Goal: Task Accomplishment & Management: Use online tool/utility

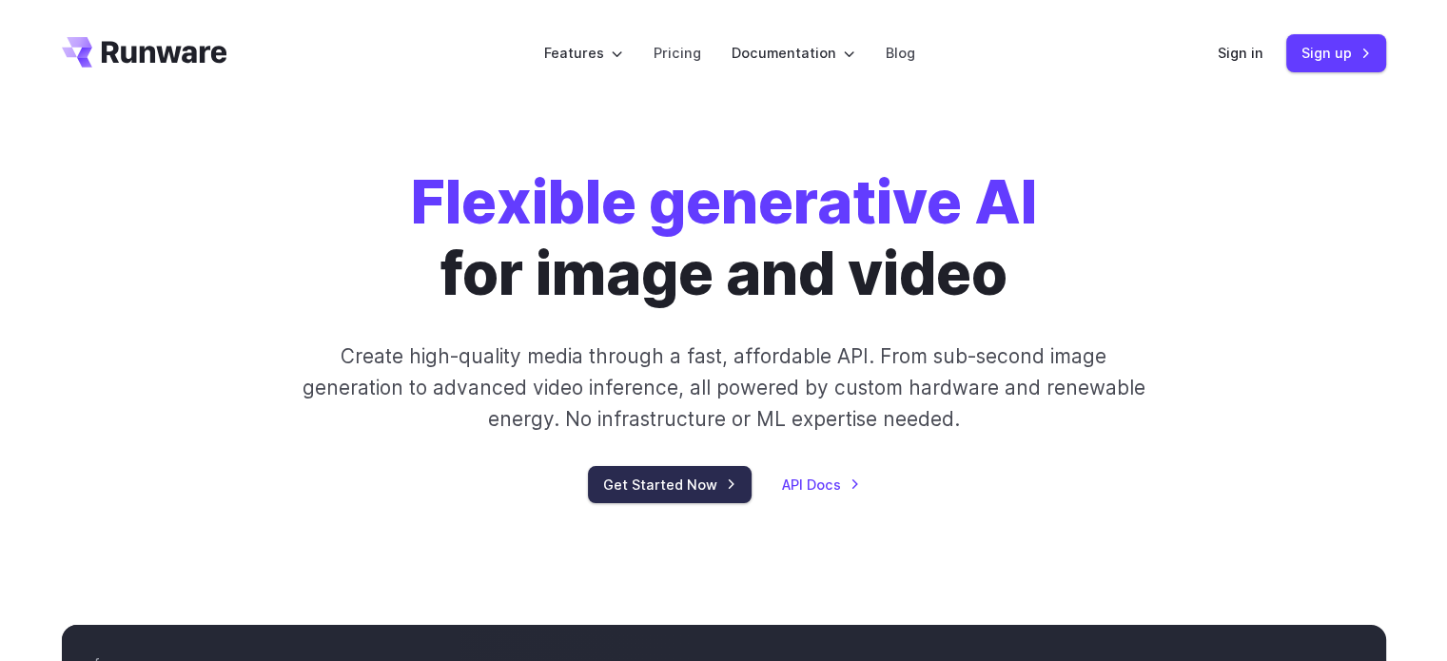
click at [719, 483] on link "Get Started Now" at bounding box center [670, 484] width 164 height 37
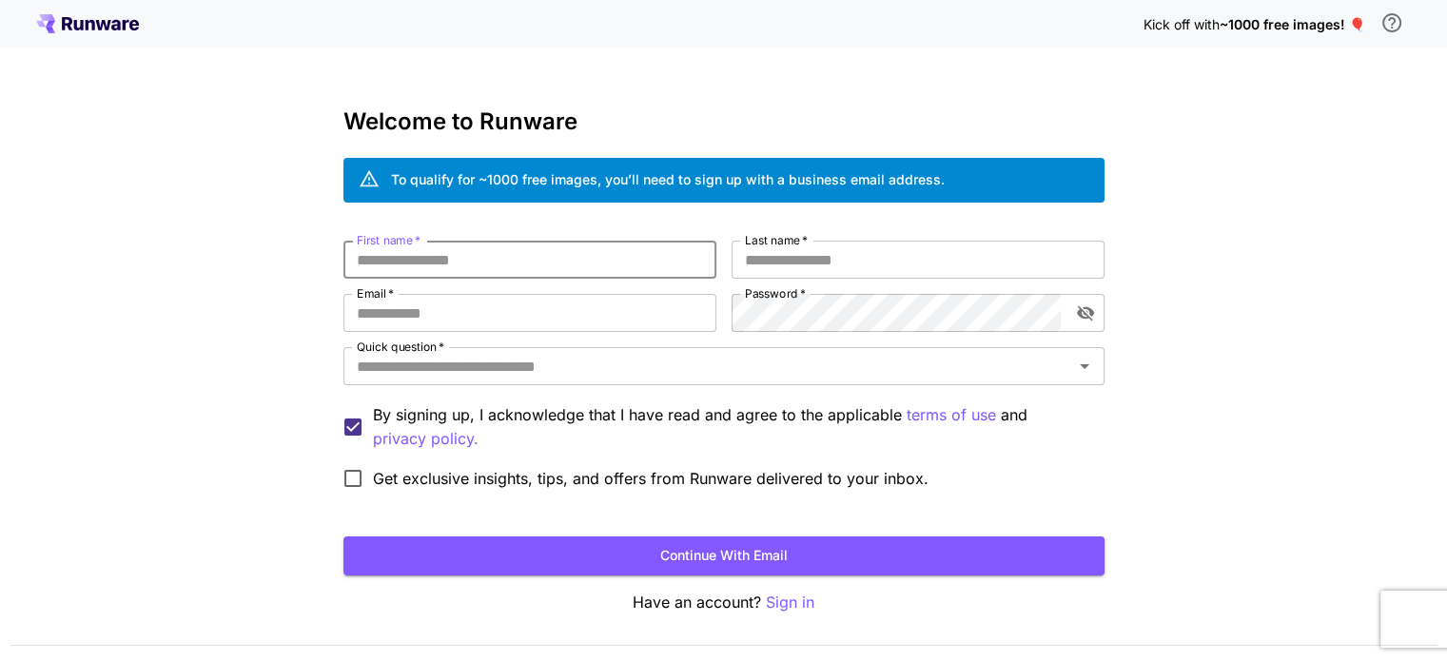
click at [595, 256] on input "First name   *" at bounding box center [529, 260] width 373 height 38
type input "****"
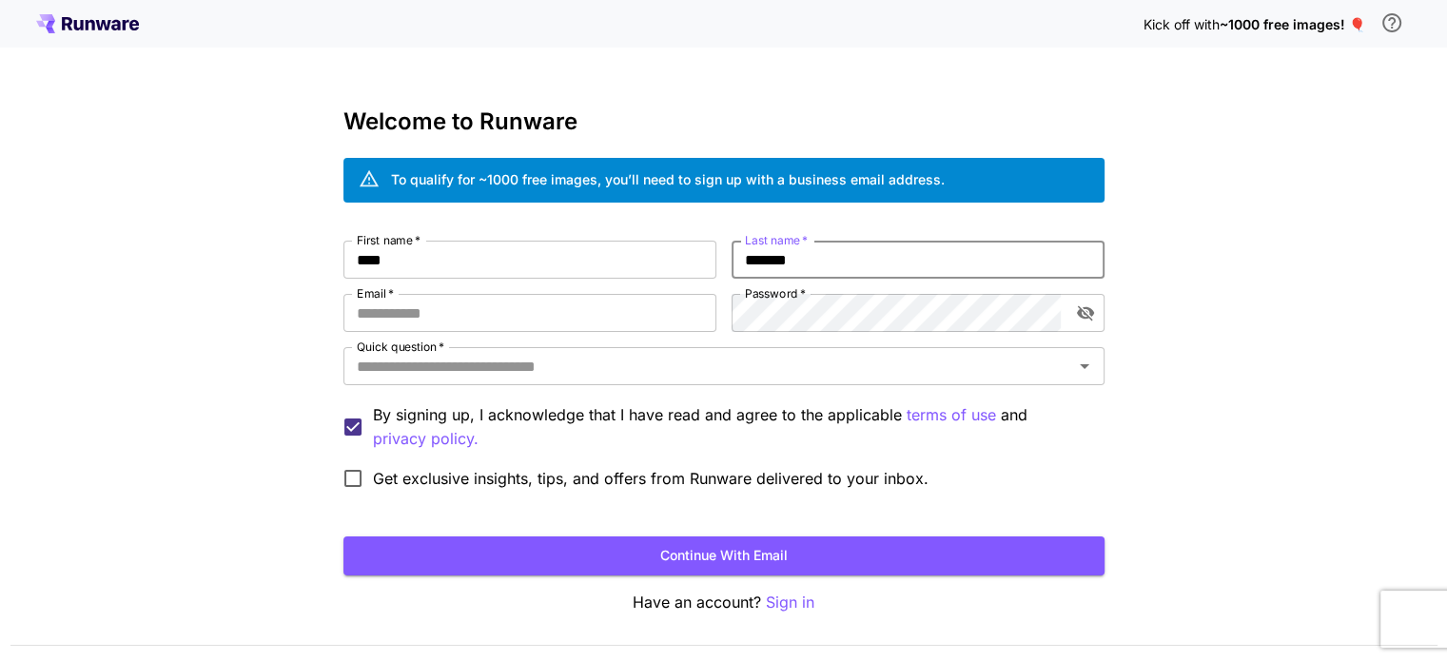
type input "*******"
type input "**********"
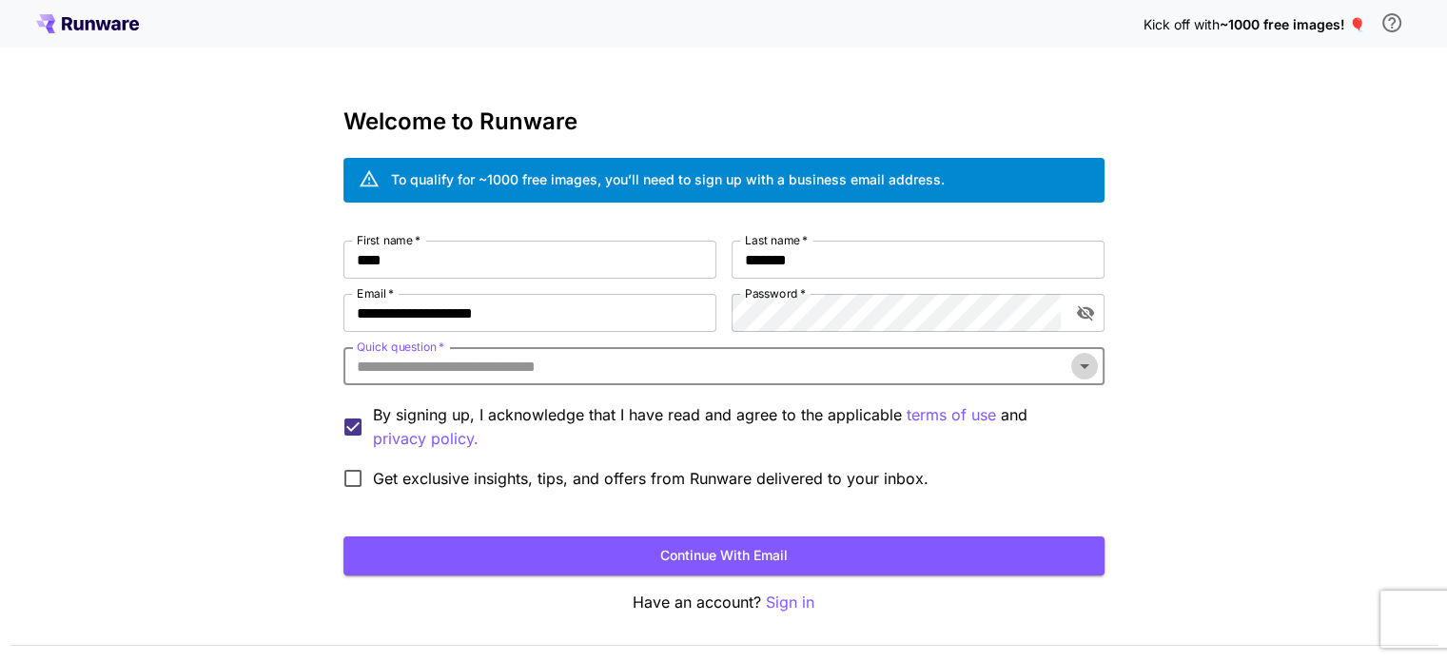
click at [1085, 368] on icon "Open" at bounding box center [1084, 366] width 23 height 23
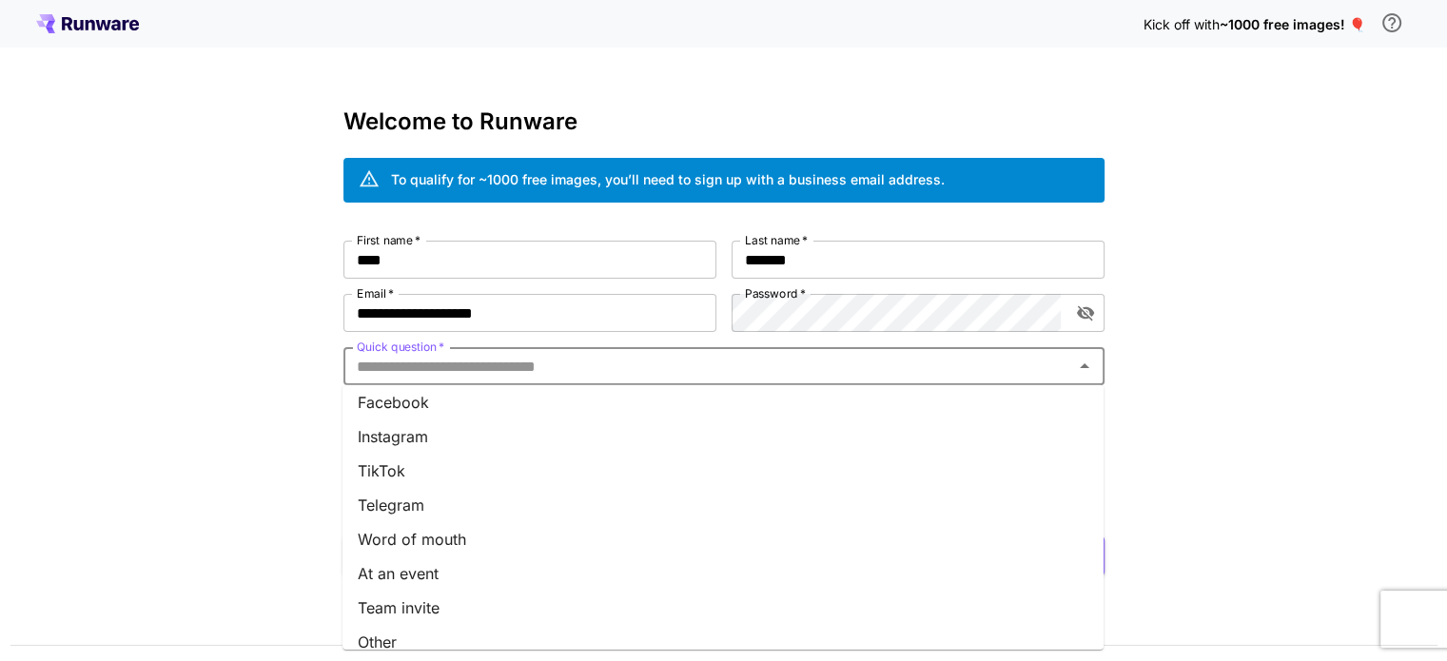
scroll to position [263, 0]
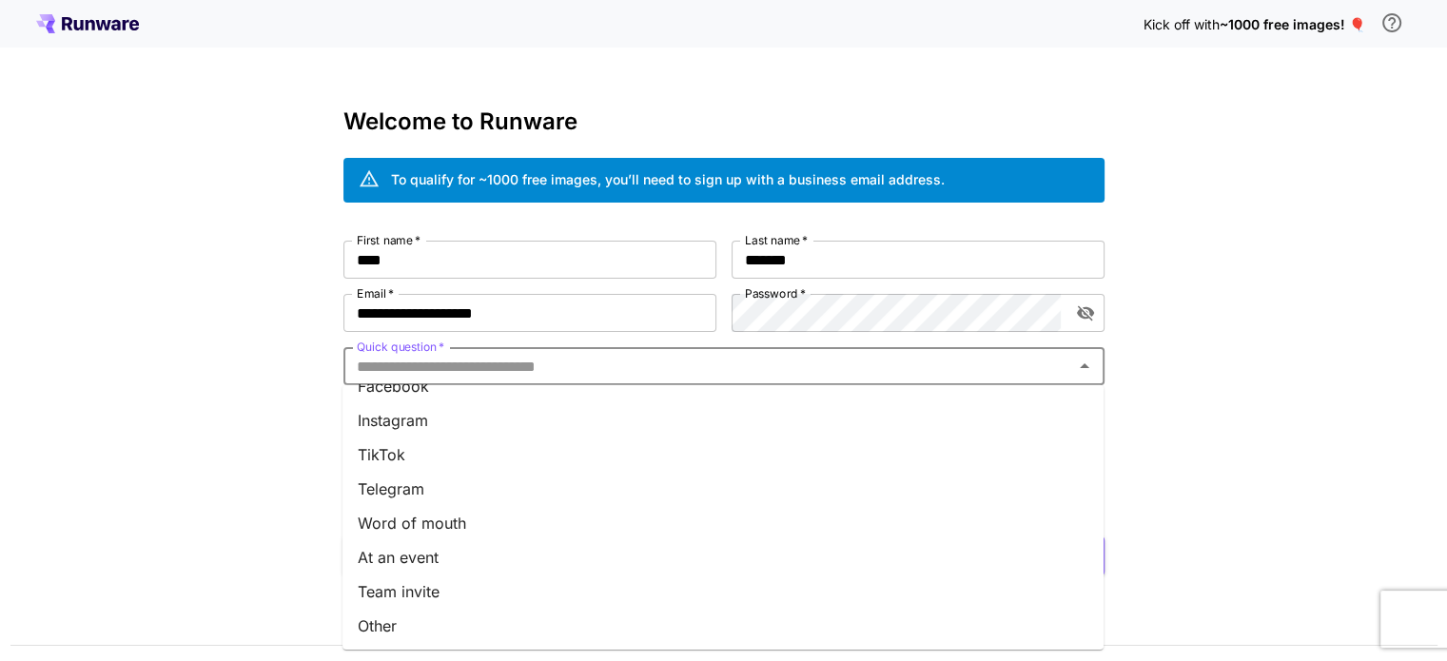
click at [388, 634] on li "Other" at bounding box center [722, 626] width 761 height 34
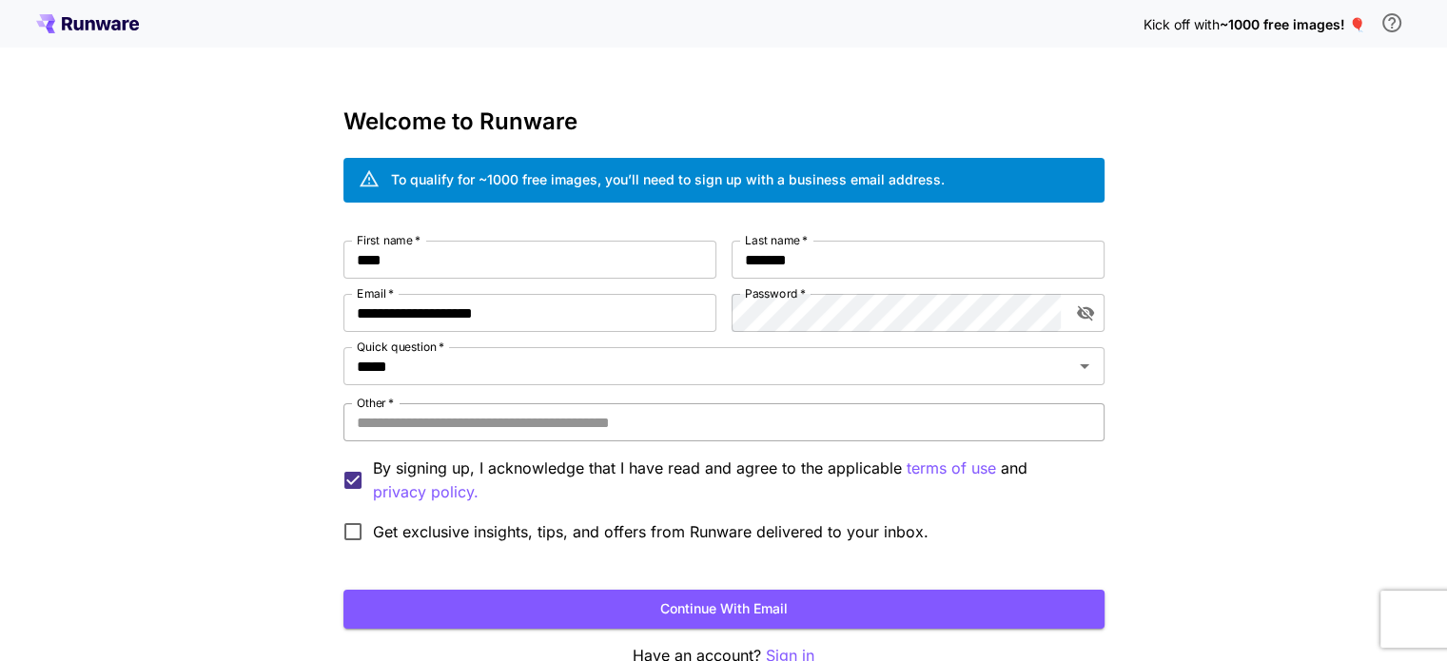
click at [544, 420] on input "Other   *" at bounding box center [723, 422] width 761 height 38
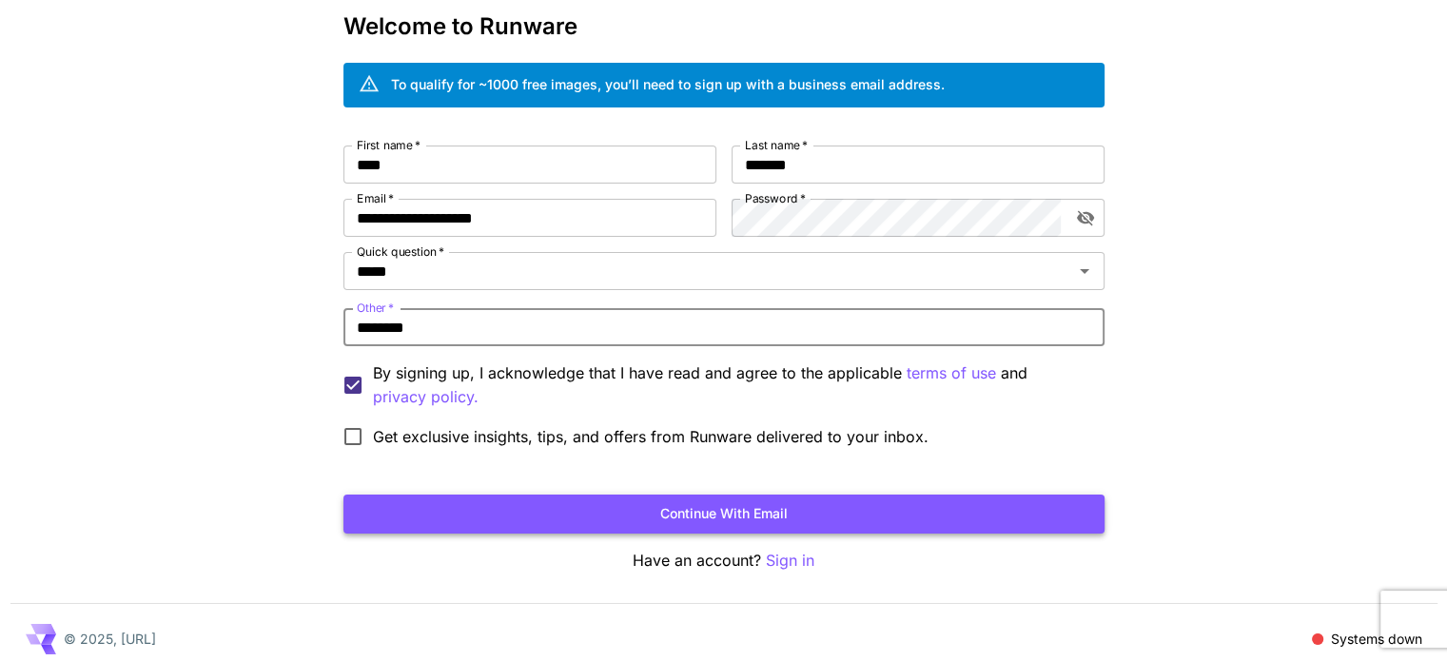
type input "********"
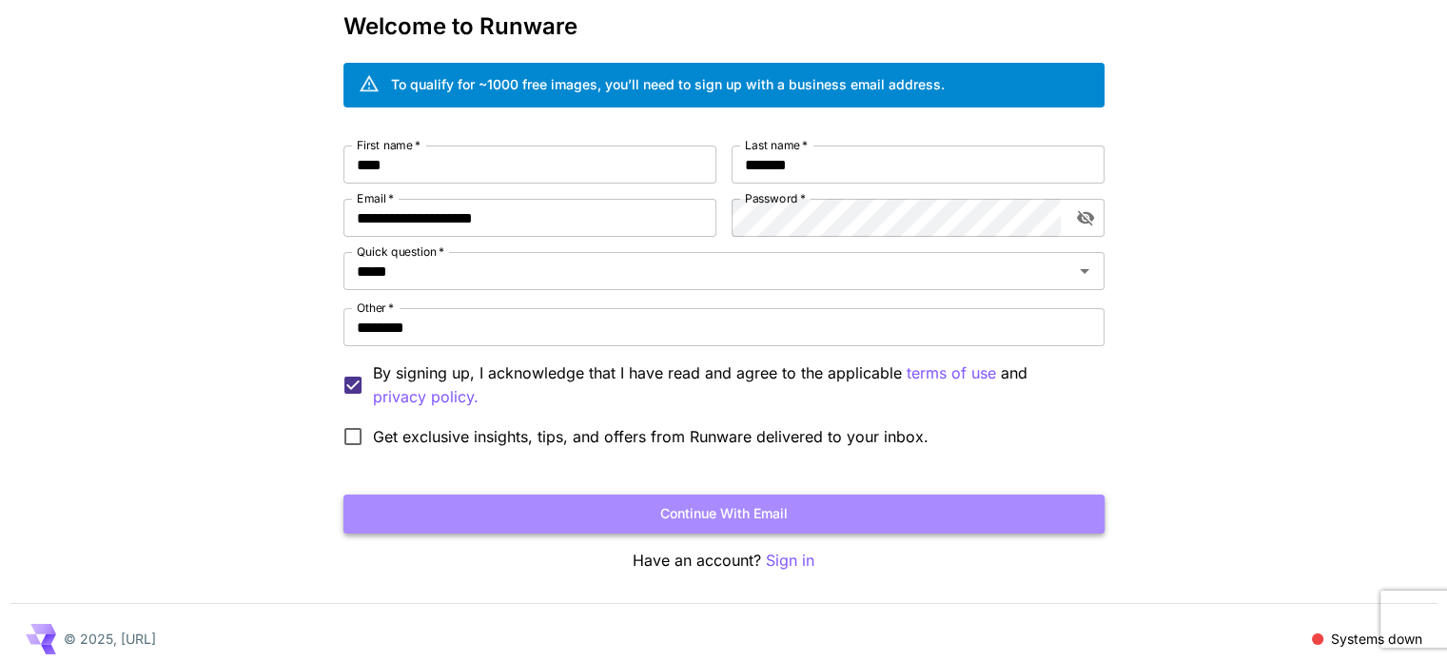
click at [725, 521] on button "Continue with email" at bounding box center [723, 514] width 761 height 39
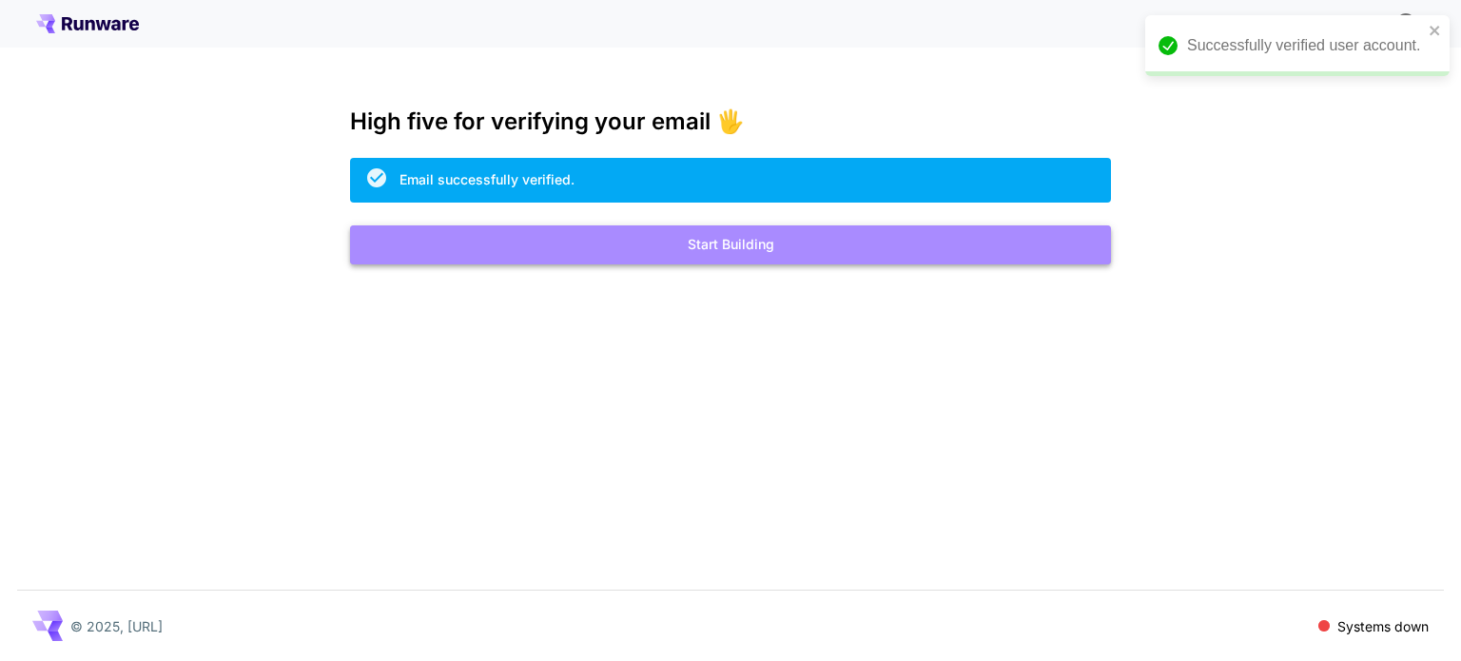
click at [658, 253] on button "Start Building" at bounding box center [730, 244] width 761 height 39
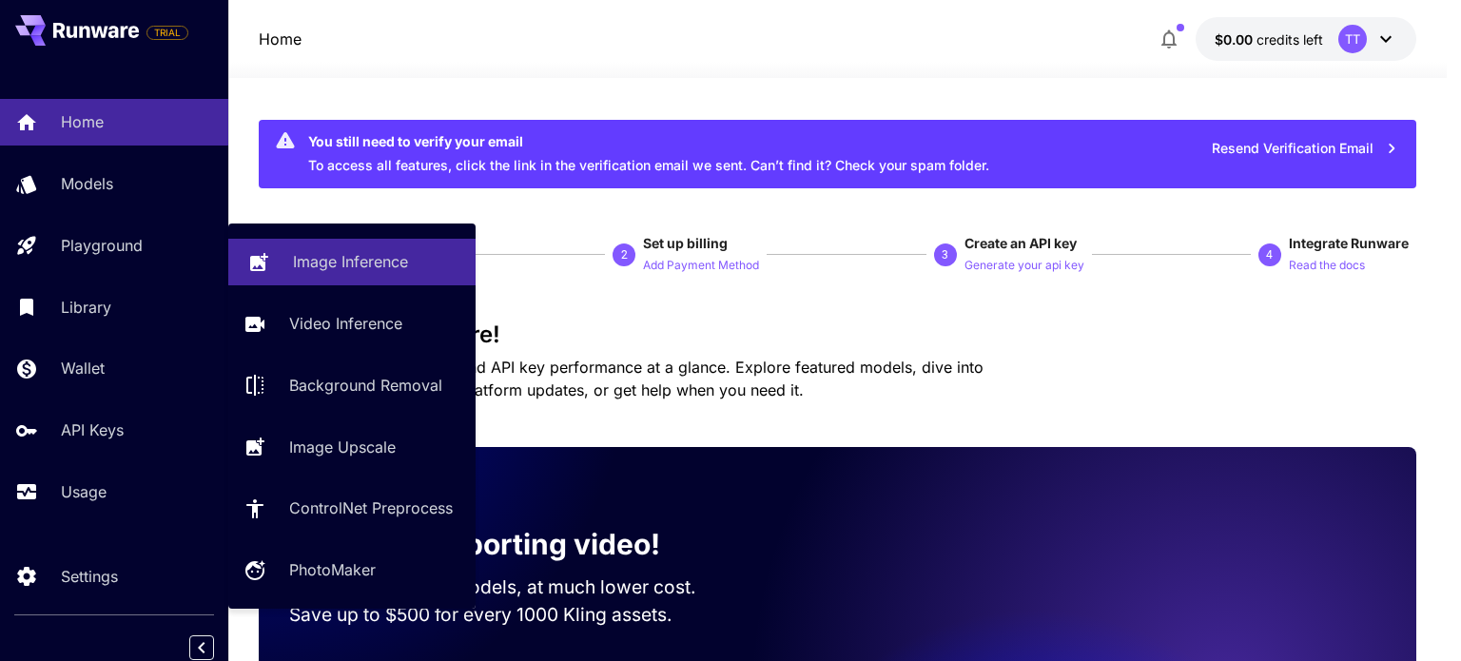
click at [385, 249] on link "Image Inference" at bounding box center [351, 262] width 247 height 47
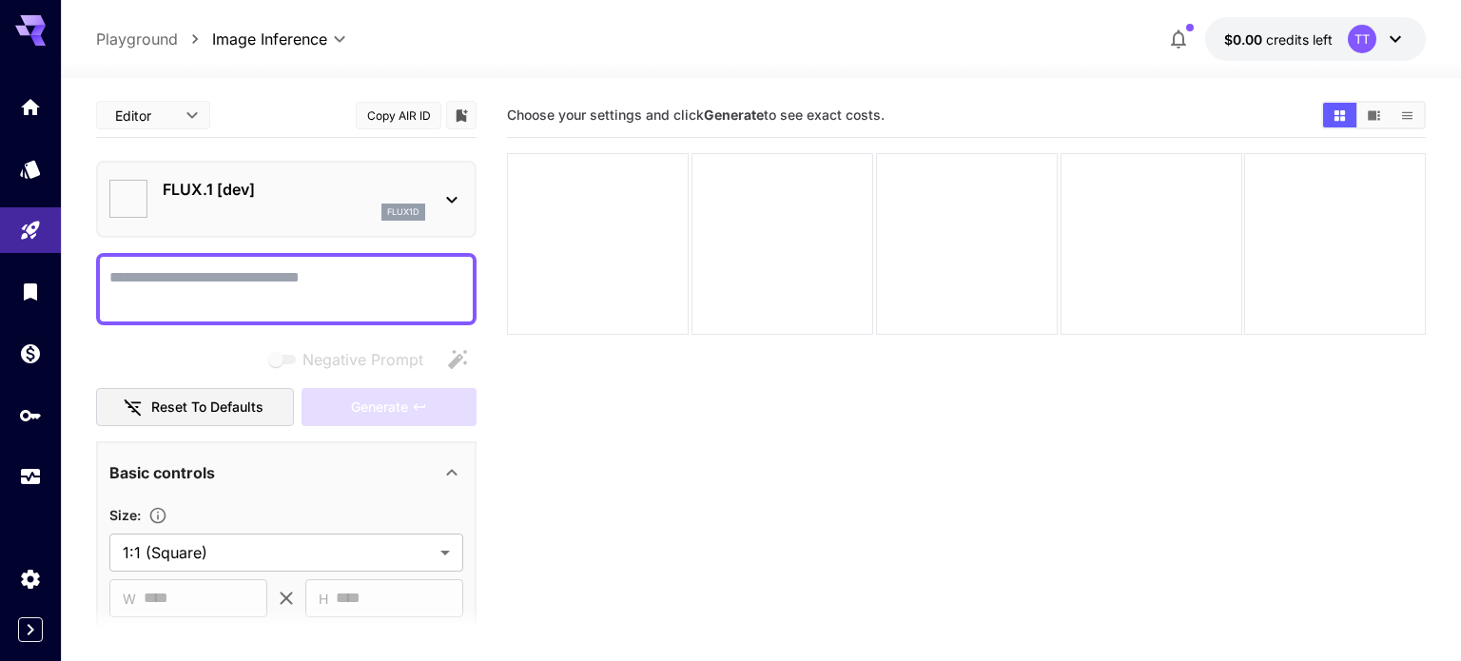
type input "**********"
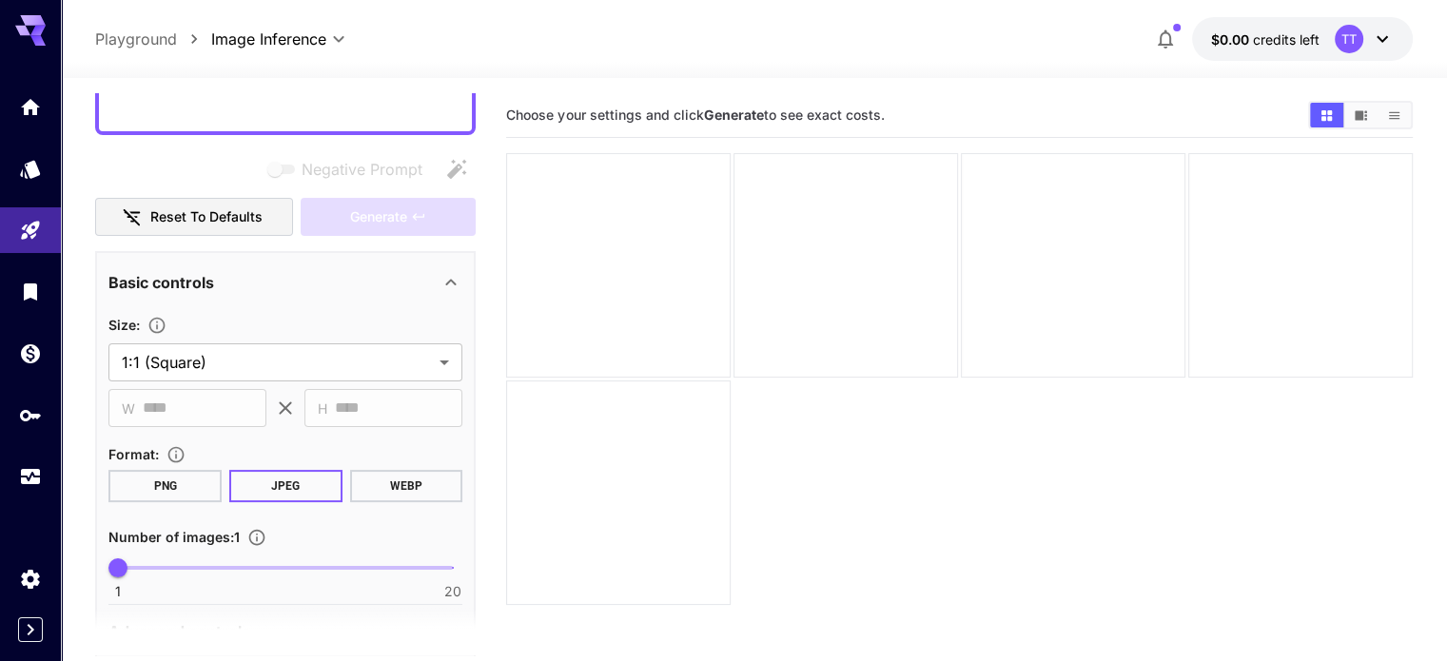
scroll to position [285, 0]
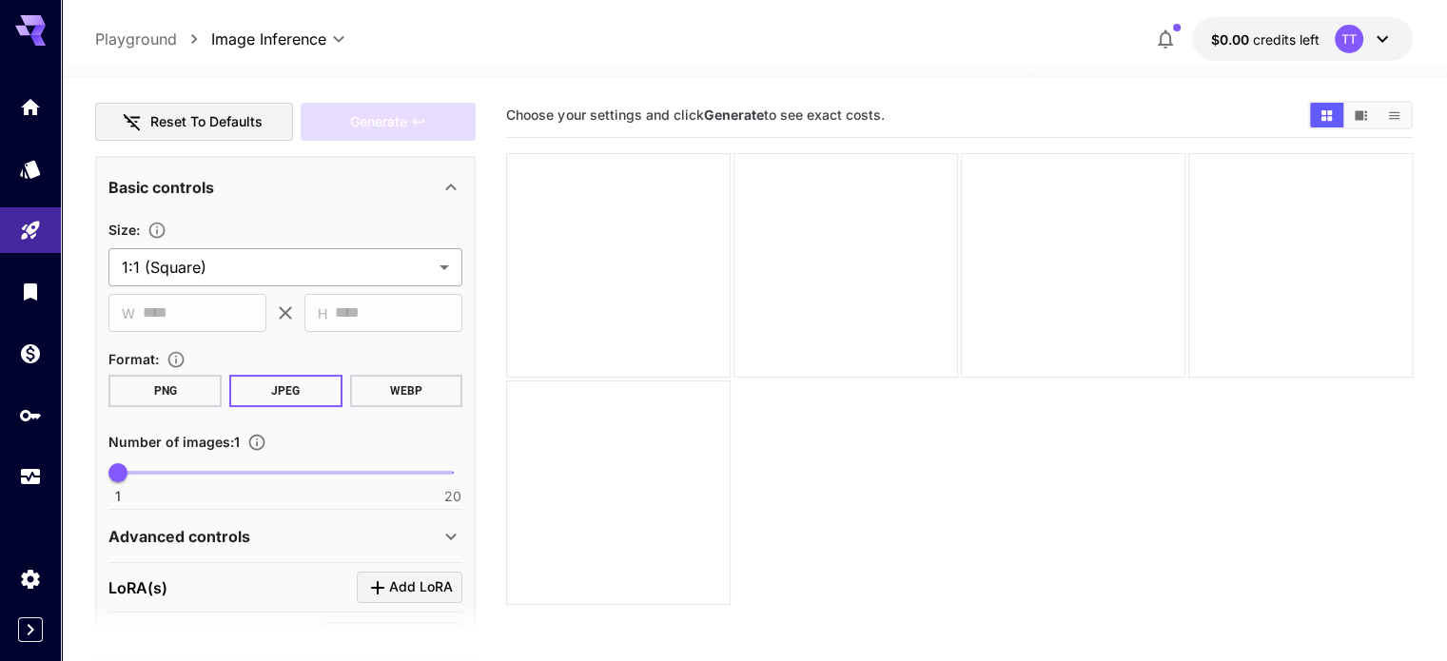
click at [385, 250] on body "**********" at bounding box center [723, 405] width 1447 height 811
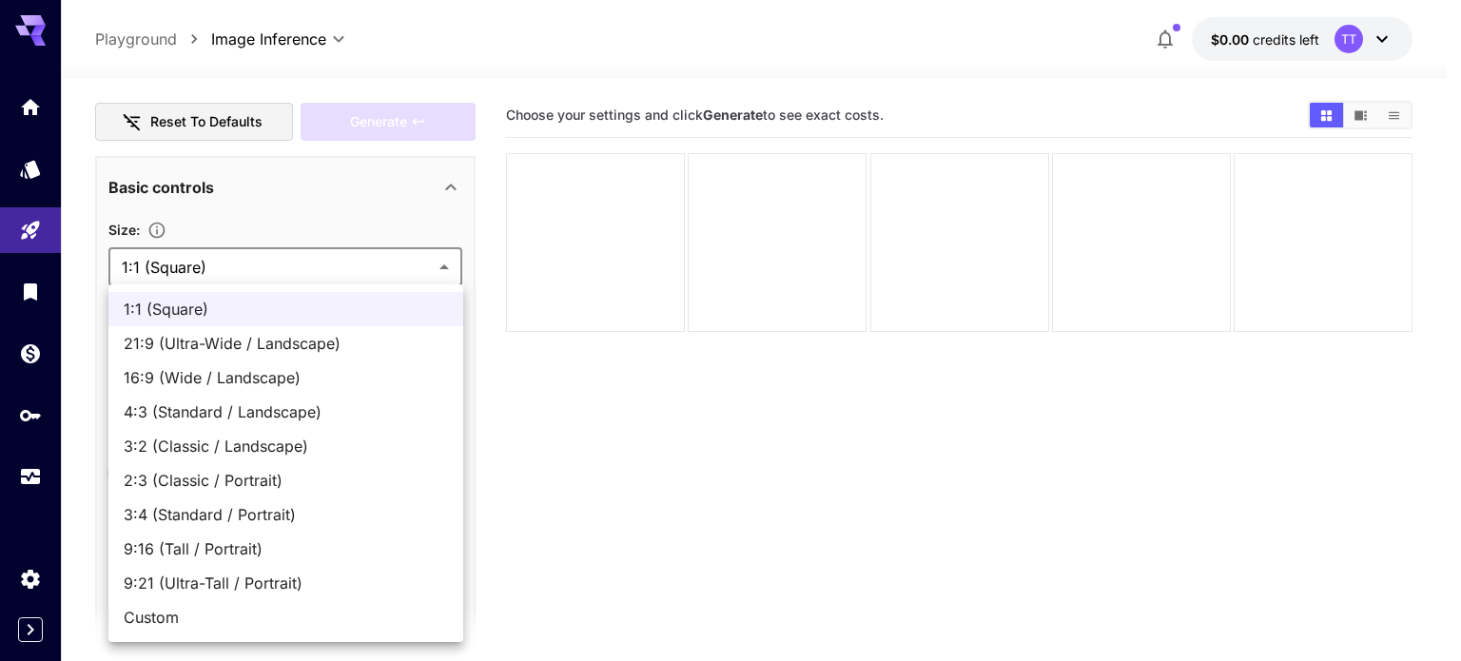
click at [294, 418] on span "4:3 (Standard / Landscape)" at bounding box center [286, 411] width 324 height 23
type input "**********"
type input "****"
type input "***"
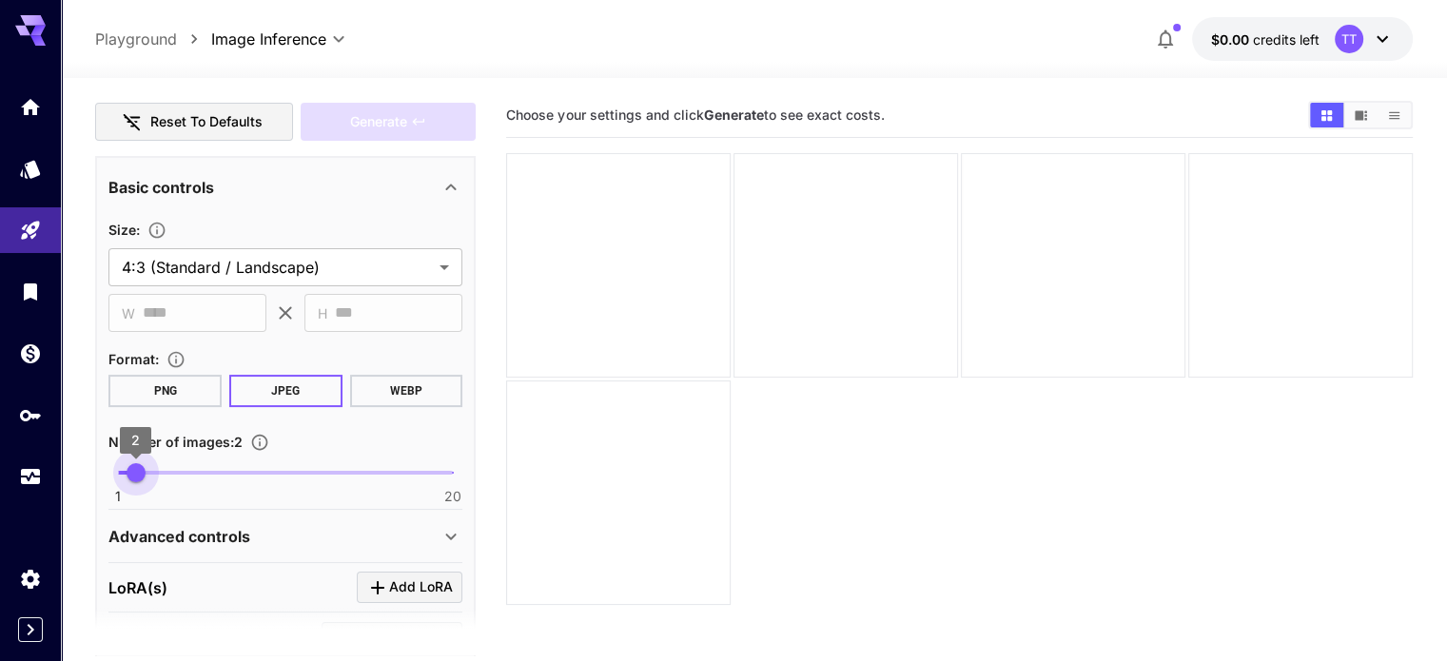
drag, startPoint x: 118, startPoint y: 471, endPoint x: 132, endPoint y: 471, distance: 14.3
click at [132, 471] on span "2" at bounding box center [135, 472] width 19 height 19
type input "*"
drag, startPoint x: 132, startPoint y: 471, endPoint x: 115, endPoint y: 472, distance: 17.1
click at [115, 472] on span "1" at bounding box center [117, 472] width 19 height 19
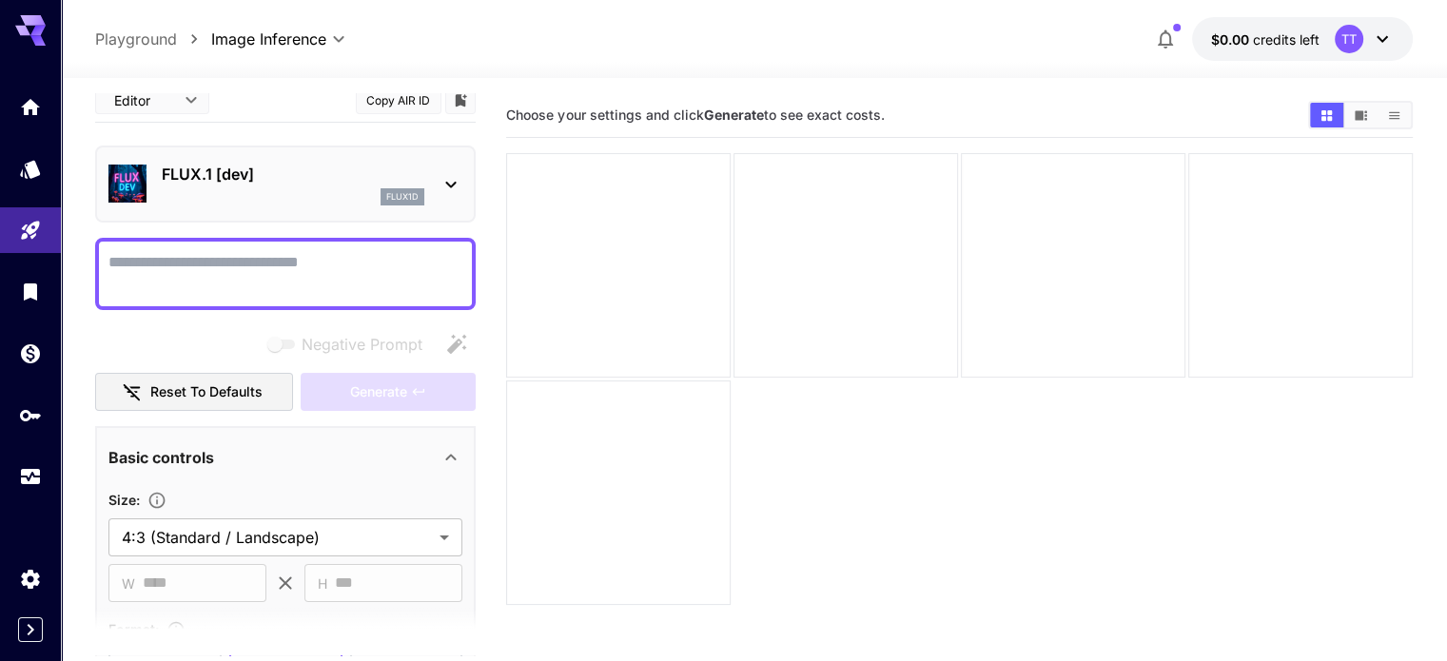
scroll to position [0, 0]
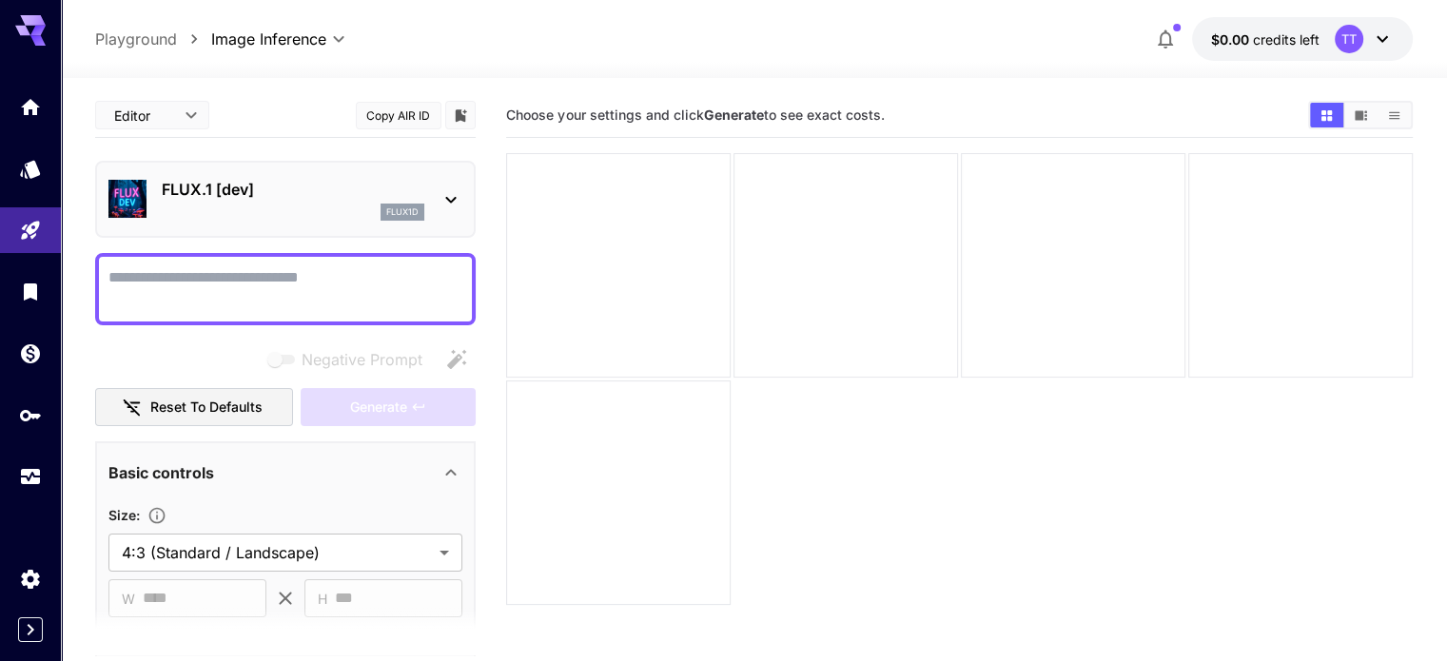
click at [282, 281] on textarea "Negative Prompt" at bounding box center [285, 289] width 354 height 46
paste textarea "**********"
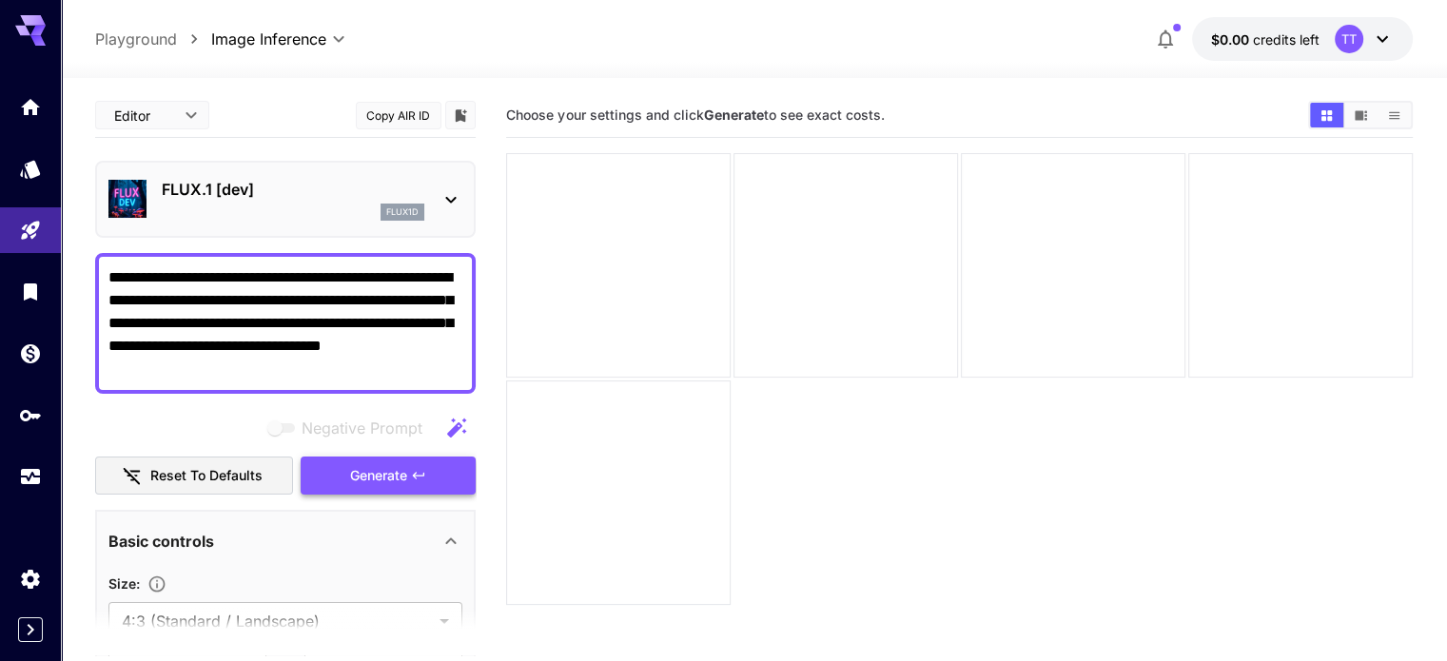
click at [393, 468] on span "Generate" at bounding box center [378, 476] width 57 height 24
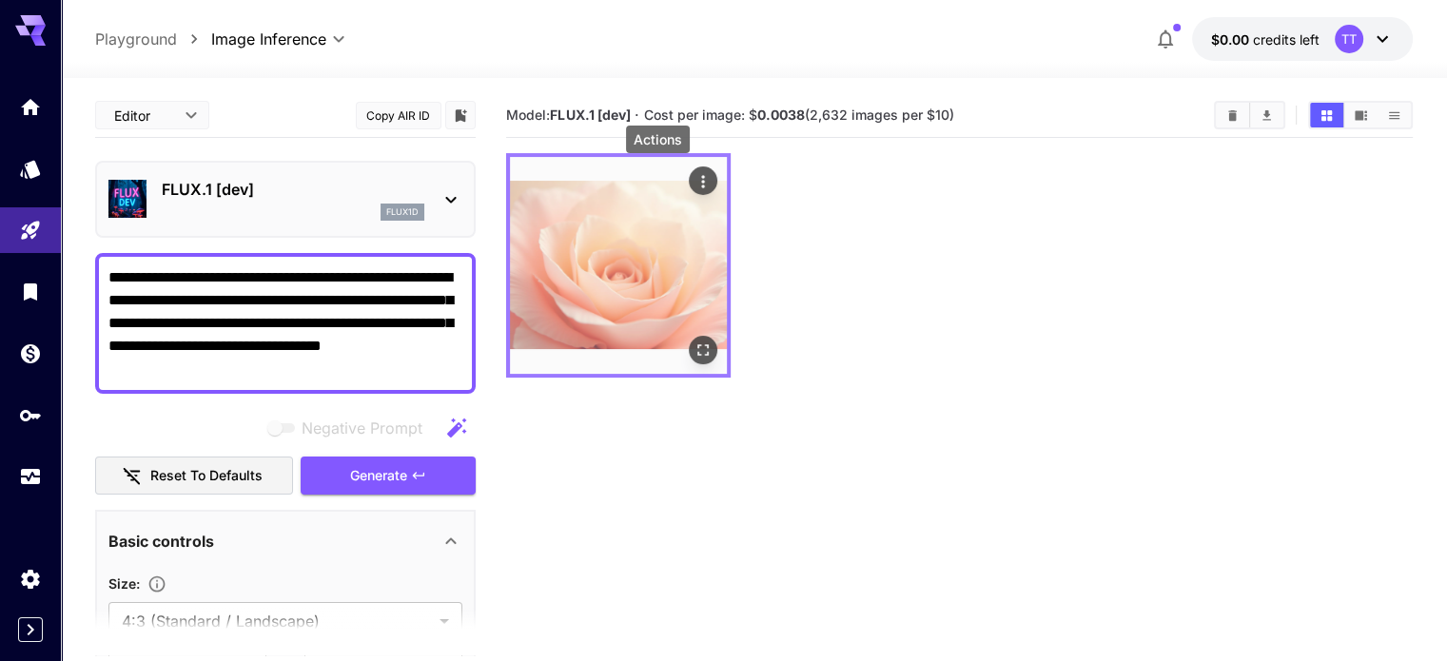
click at [693, 174] on icon "Actions" at bounding box center [702, 181] width 19 height 19
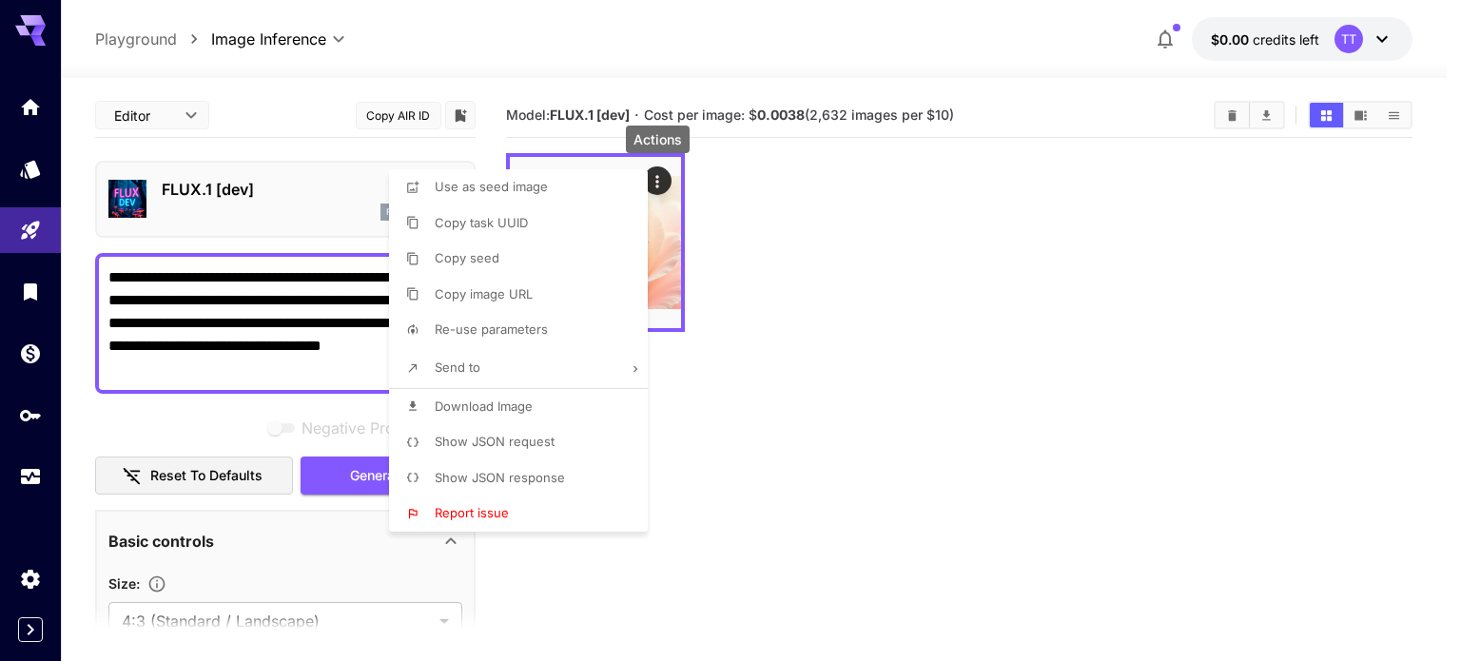
click at [500, 399] on span "Download Image" at bounding box center [484, 405] width 98 height 15
click at [867, 259] on div at bounding box center [730, 330] width 1461 height 661
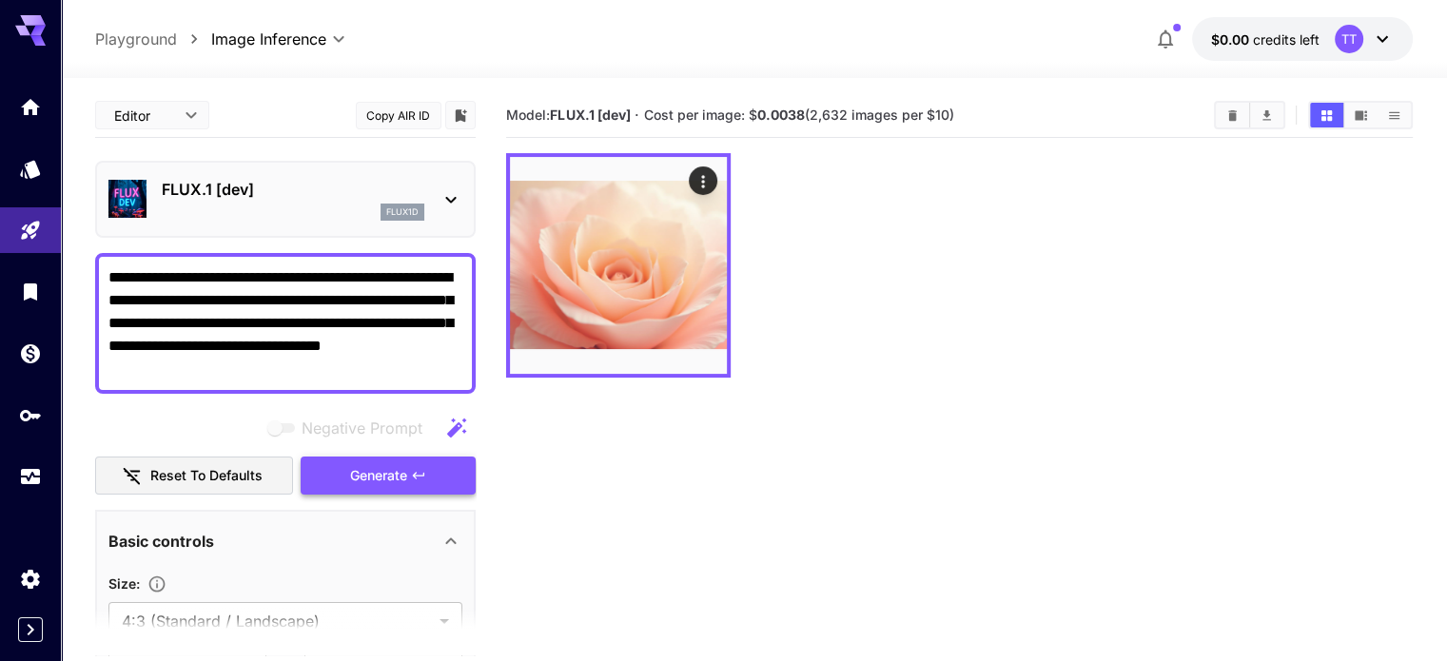
click at [416, 475] on icon "button" at bounding box center [418, 475] width 11 height 7
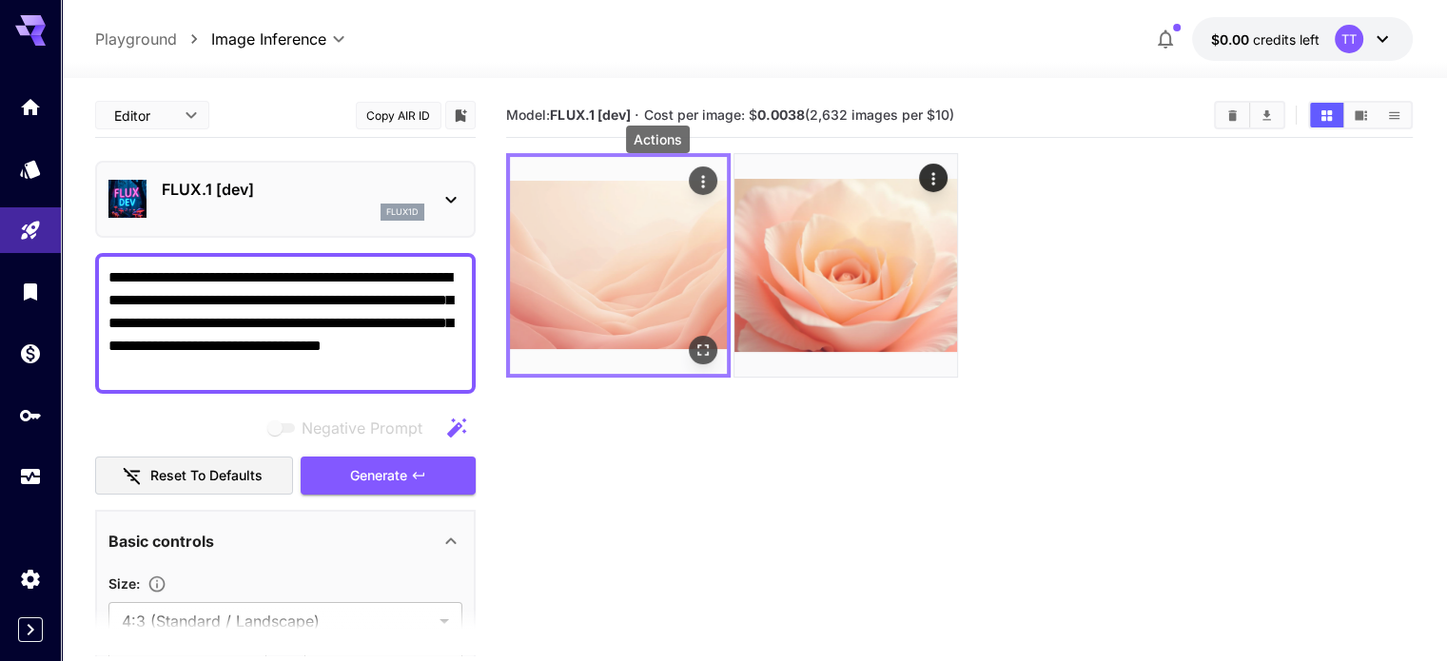
click at [693, 181] on icon "Actions" at bounding box center [702, 181] width 19 height 19
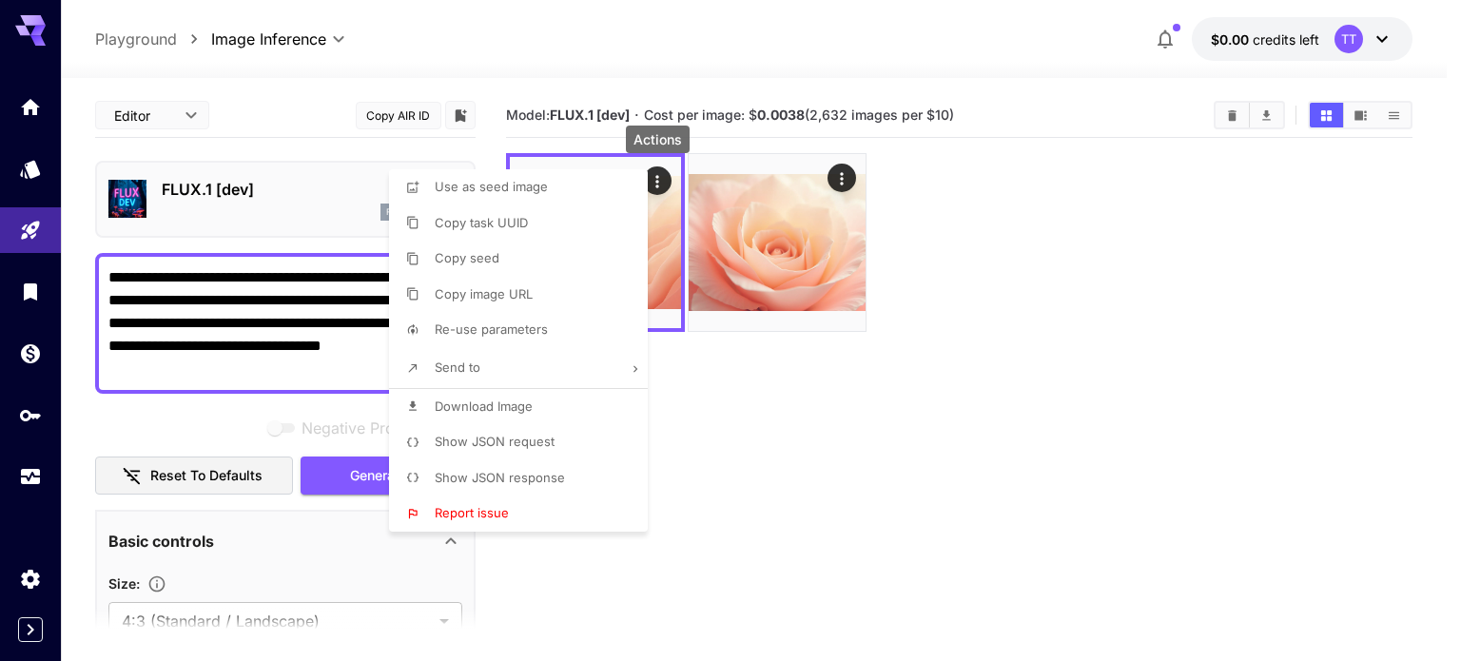
click at [483, 400] on span "Download Image" at bounding box center [484, 405] width 98 height 15
click at [353, 472] on div at bounding box center [730, 330] width 1461 height 661
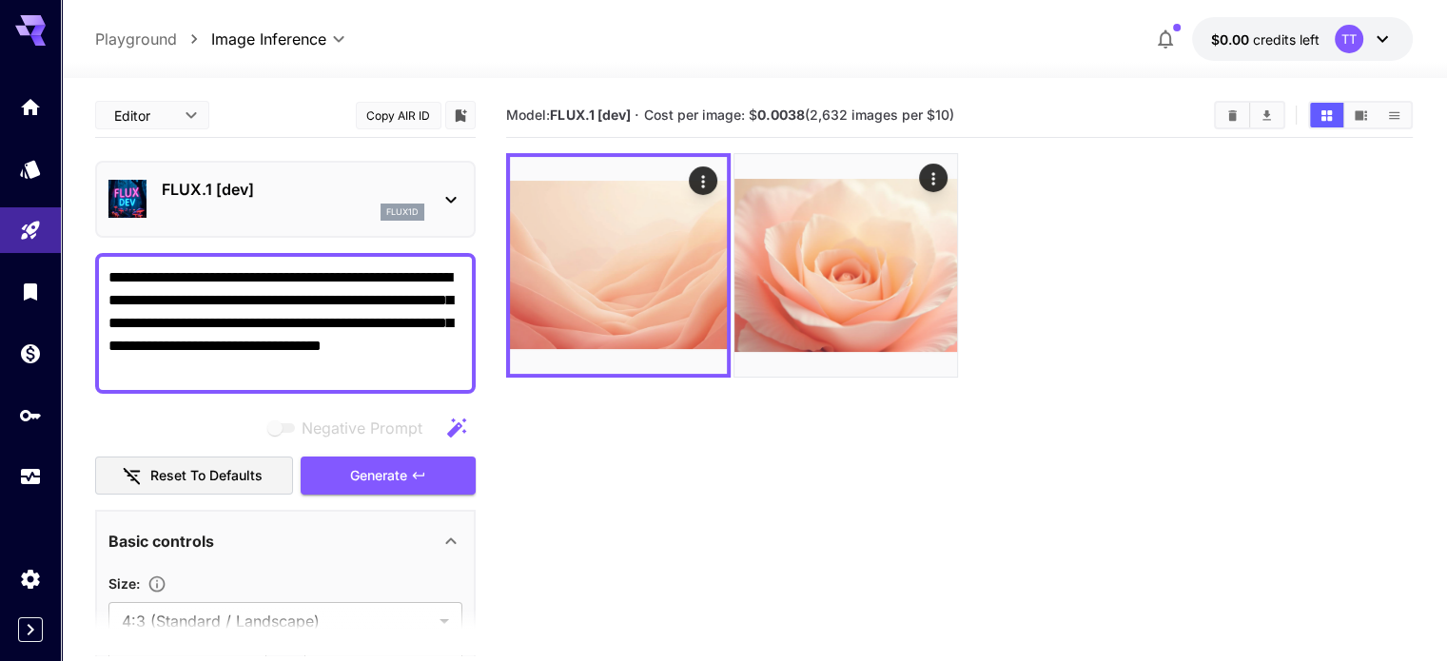
click at [353, 472] on span "Generate" at bounding box center [378, 476] width 57 height 24
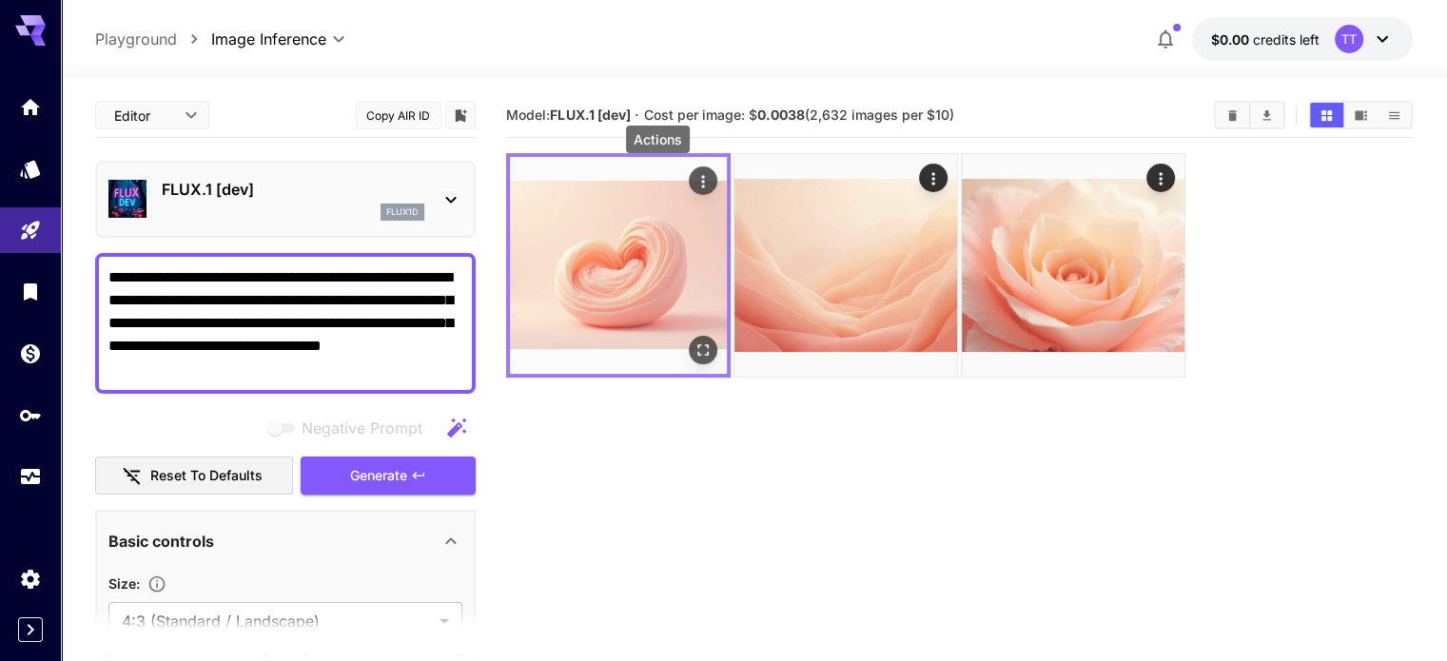
click at [693, 175] on icon "Actions" at bounding box center [702, 181] width 19 height 19
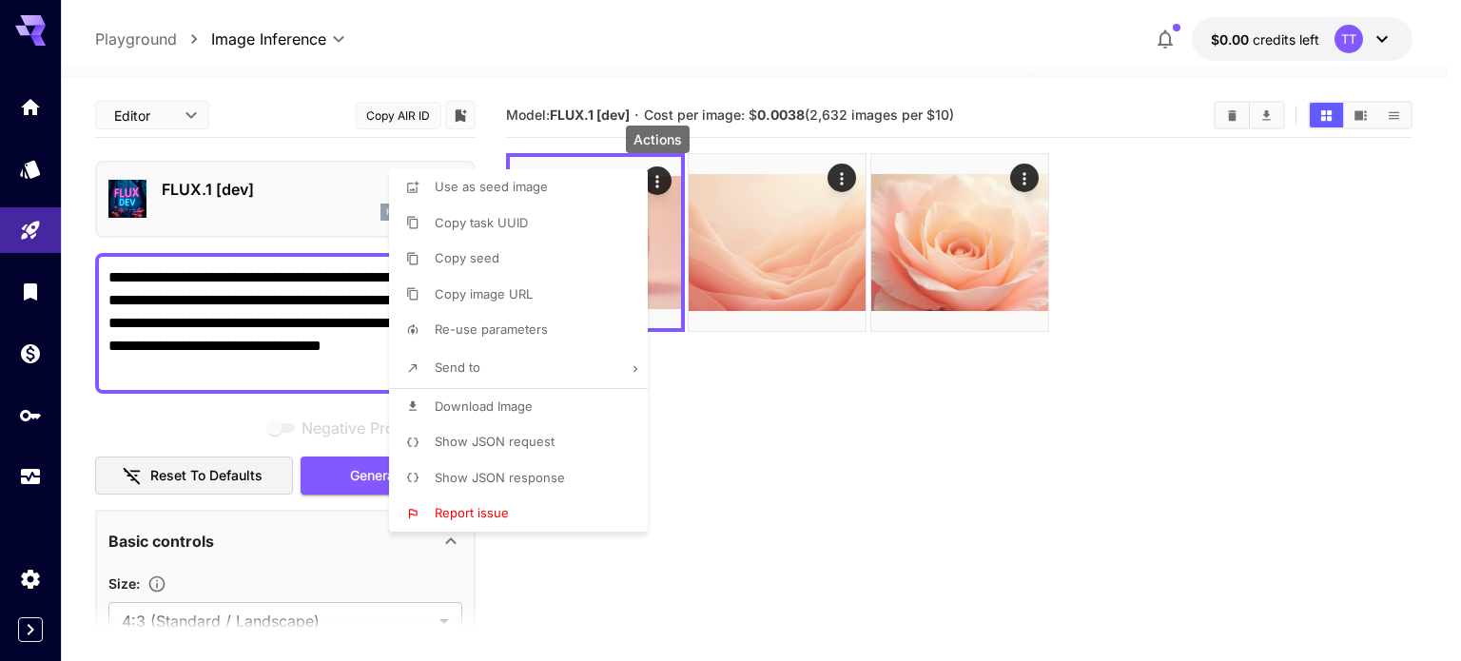
click at [449, 414] on span "Download Image" at bounding box center [484, 405] width 98 height 15
click at [843, 372] on div at bounding box center [730, 330] width 1461 height 661
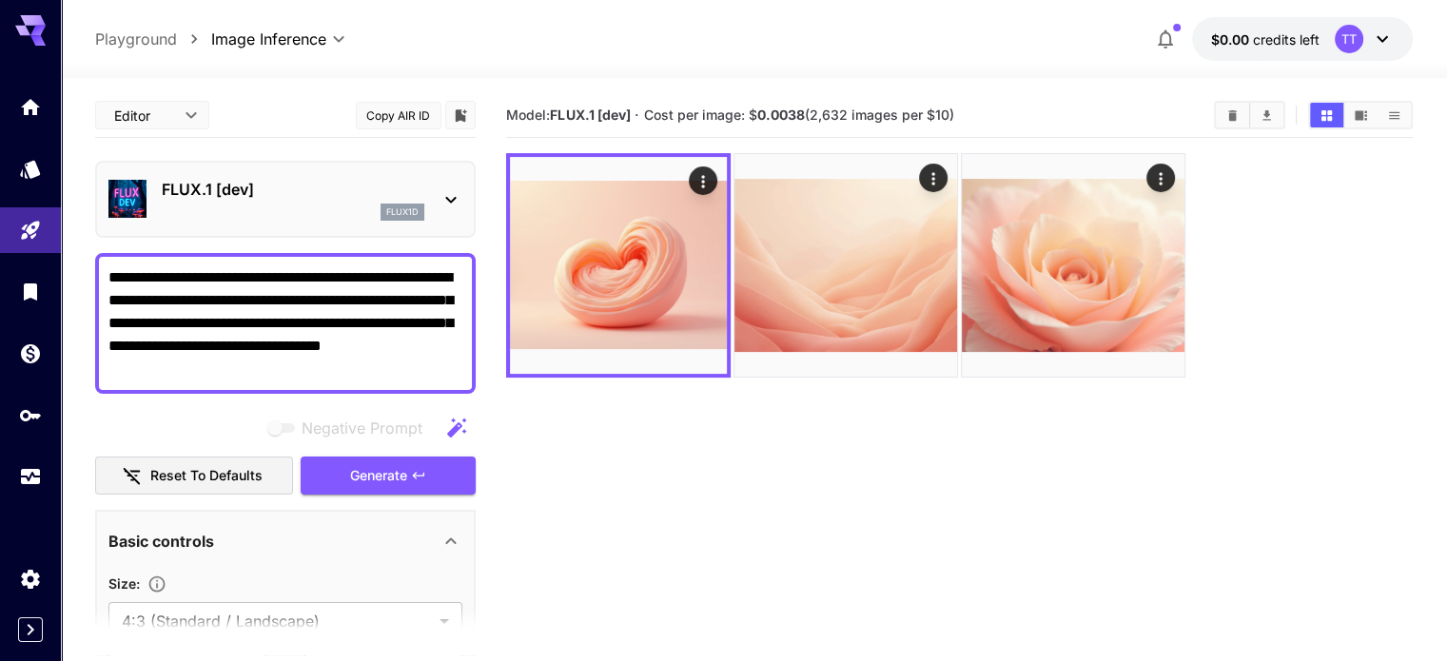
drag, startPoint x: 270, startPoint y: 371, endPoint x: 101, endPoint y: 277, distance: 193.7
click at [101, 277] on div "**********" at bounding box center [285, 323] width 380 height 141
paste textarea
click at [365, 475] on span "Generate" at bounding box center [378, 476] width 57 height 24
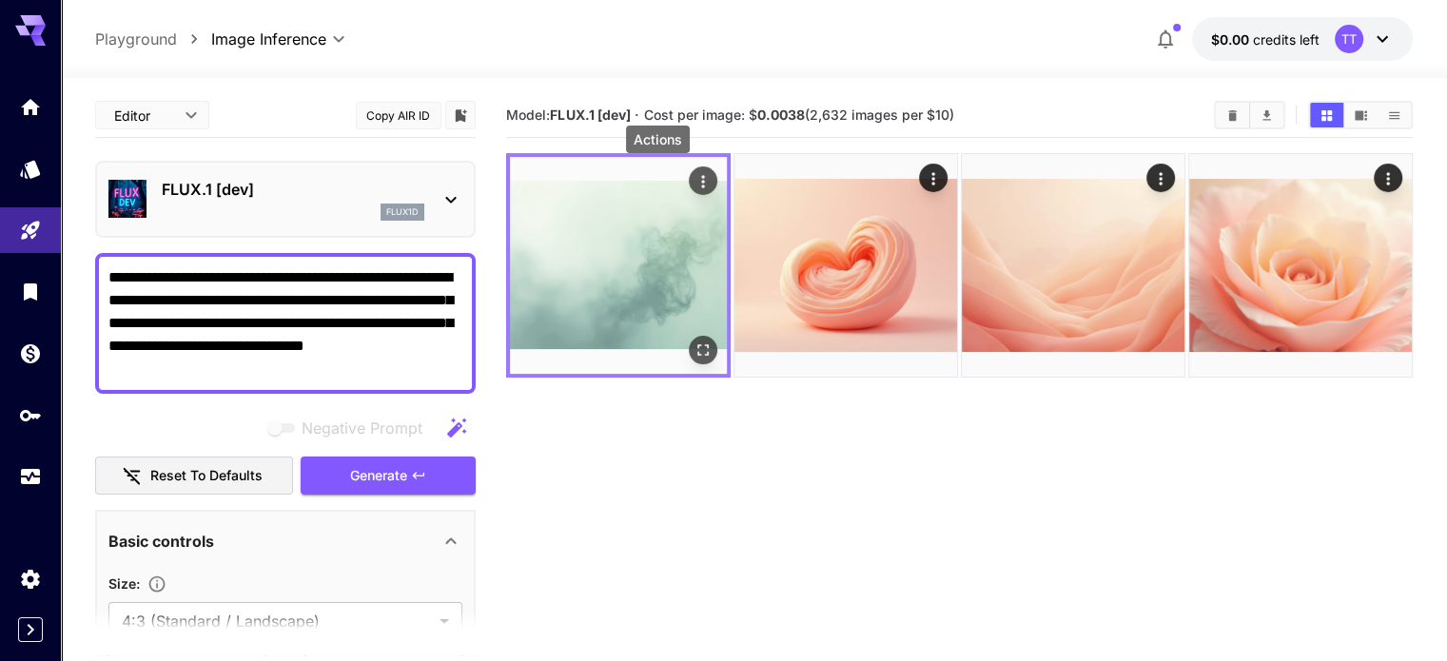
click at [693, 184] on icon "Actions" at bounding box center [702, 181] width 19 height 19
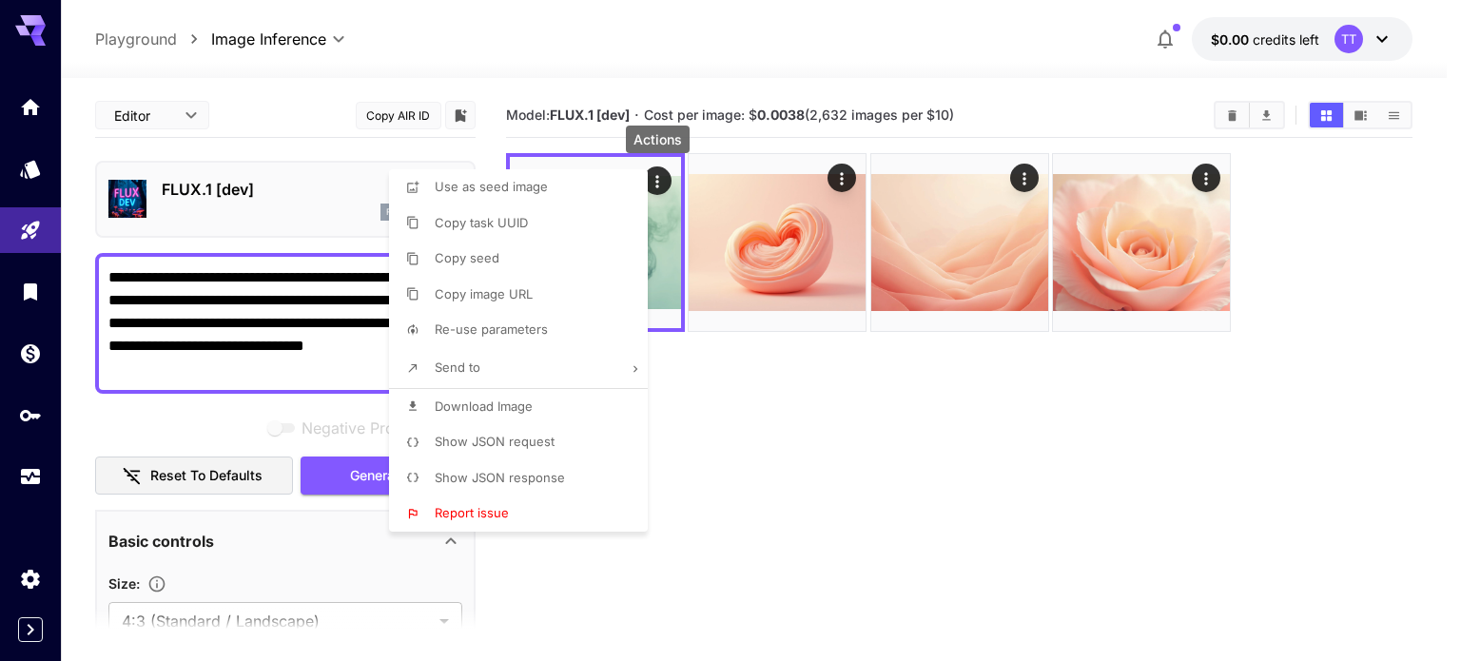
click at [491, 398] on p "Download Image" at bounding box center [484, 407] width 98 height 19
click at [334, 469] on div at bounding box center [730, 330] width 1461 height 661
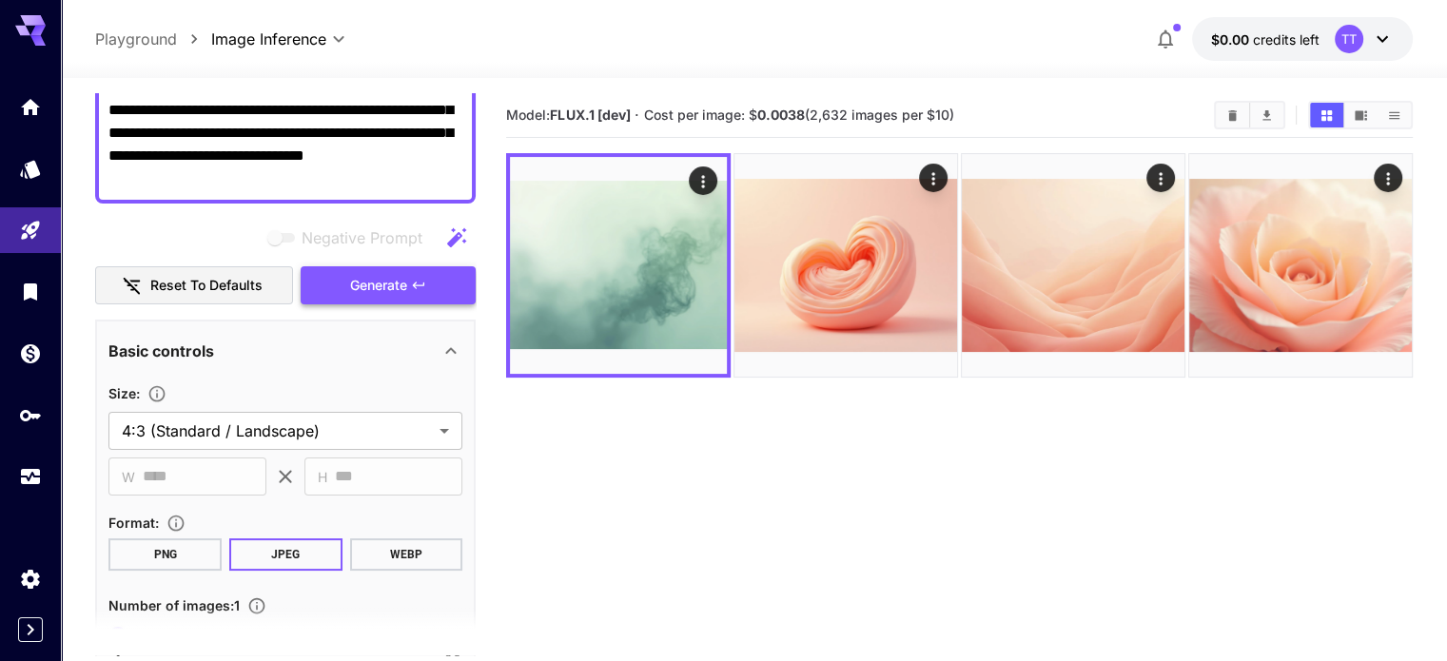
scroll to position [285, 0]
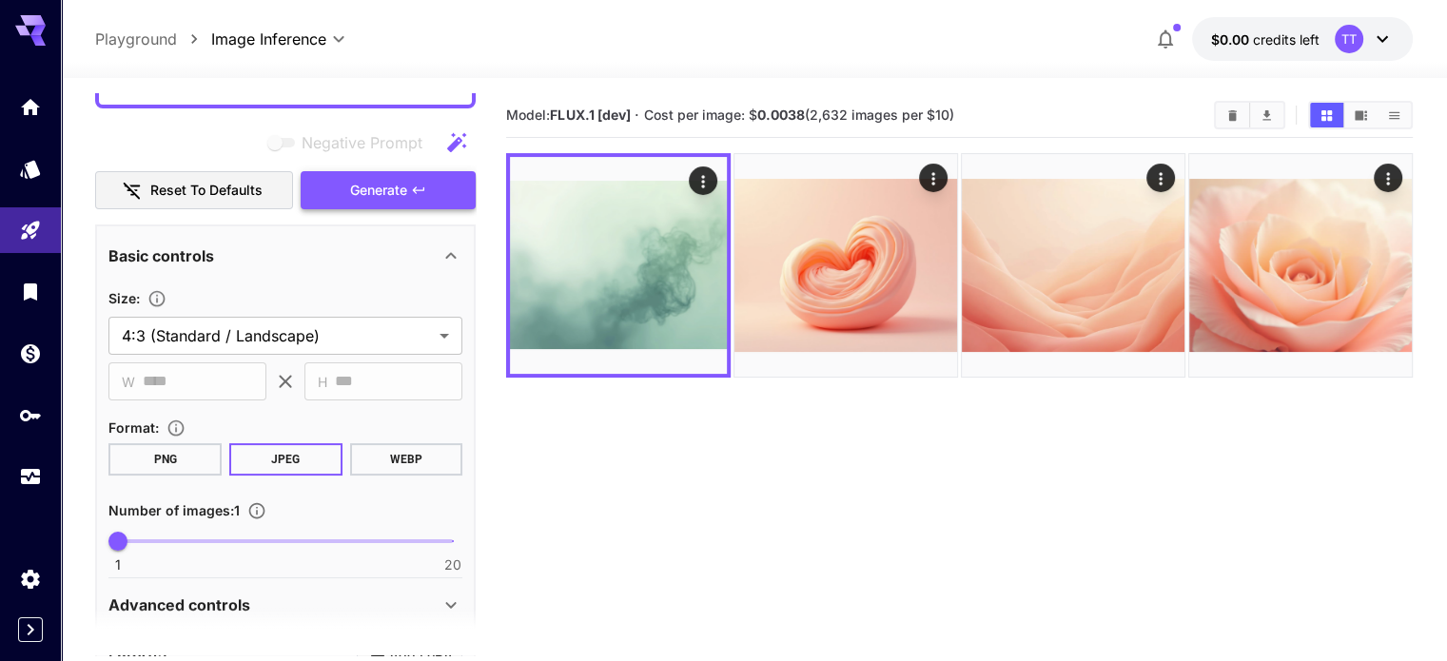
click at [395, 194] on span "Generate" at bounding box center [378, 191] width 57 height 24
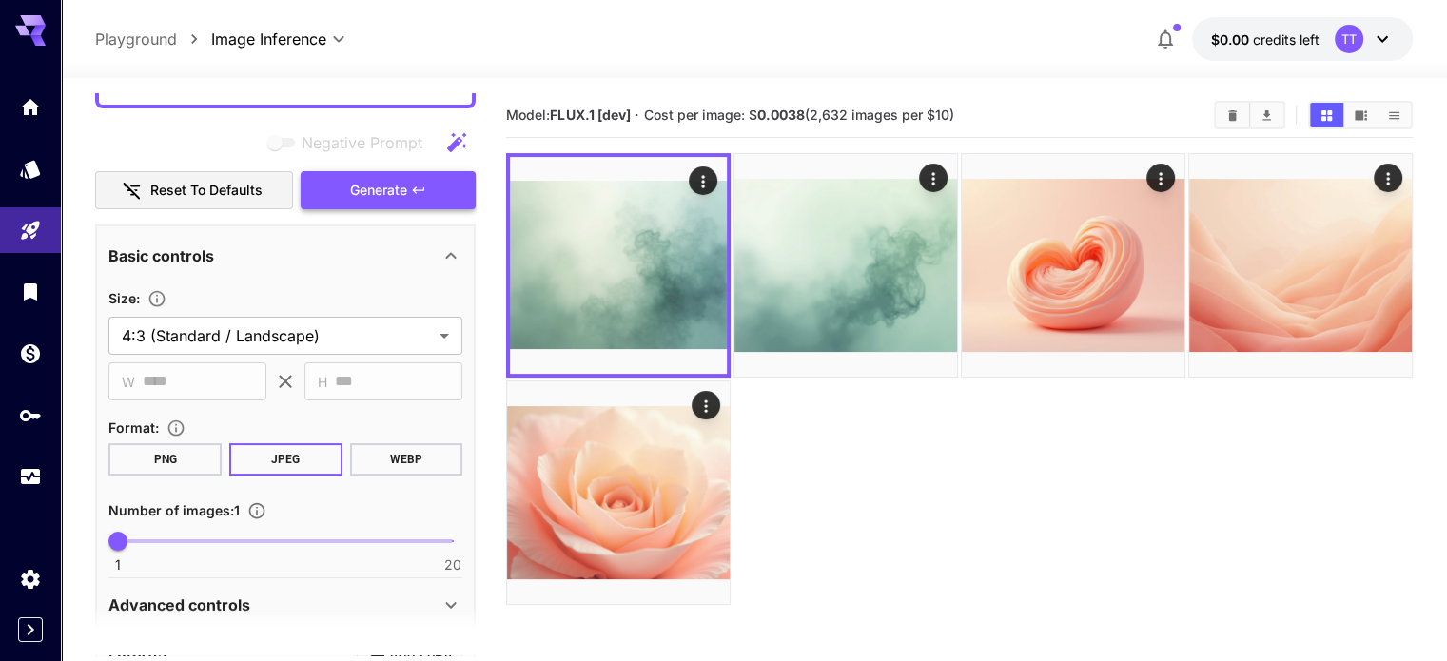
click at [395, 194] on span "Generate" at bounding box center [378, 191] width 57 height 24
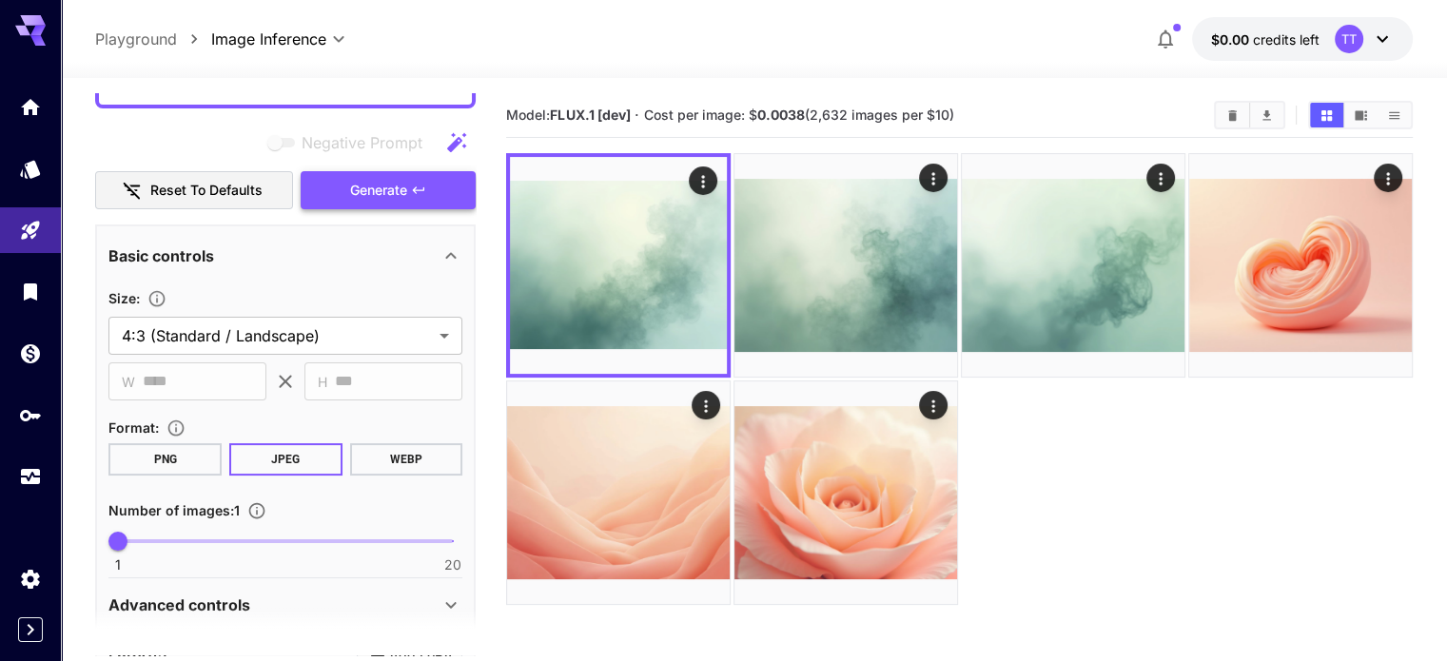
click at [395, 194] on span "Generate" at bounding box center [378, 191] width 57 height 24
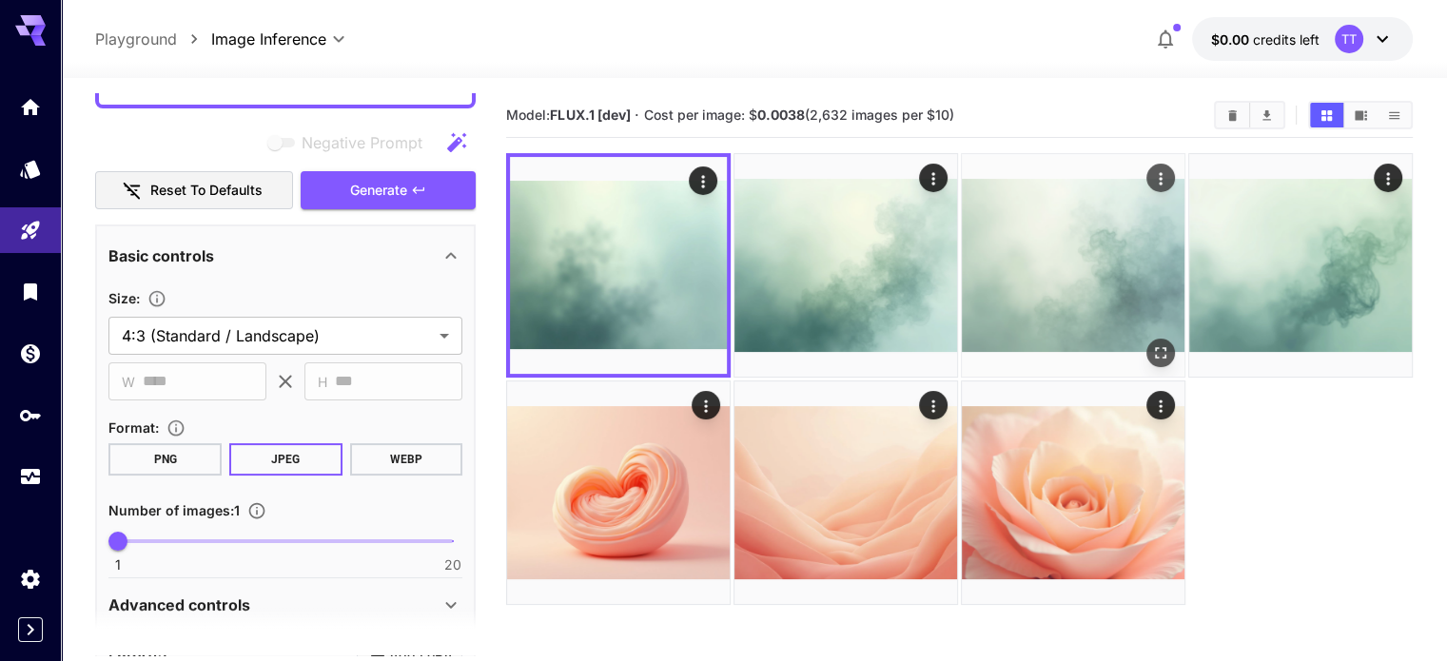
click at [1151, 174] on icon "Actions" at bounding box center [1160, 178] width 19 height 19
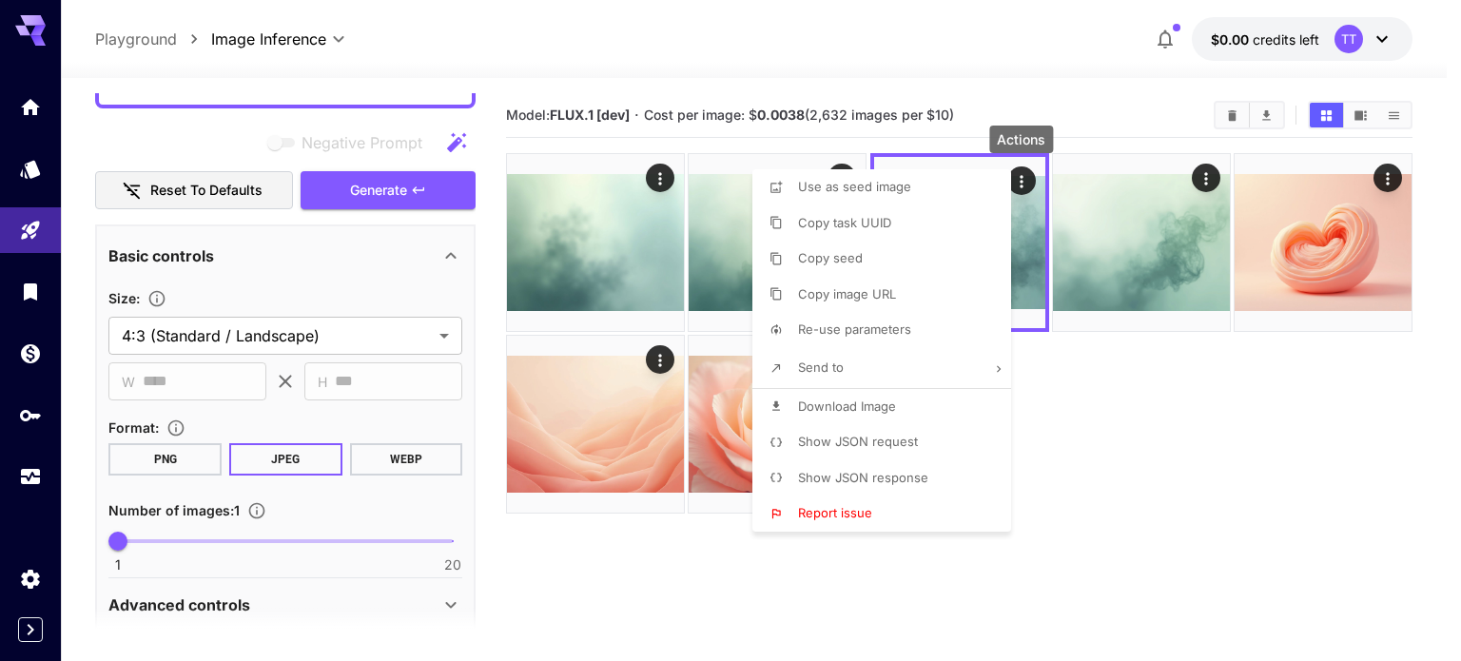
click at [892, 400] on span "Download Image" at bounding box center [847, 405] width 98 height 15
click at [775, 147] on div at bounding box center [730, 330] width 1461 height 661
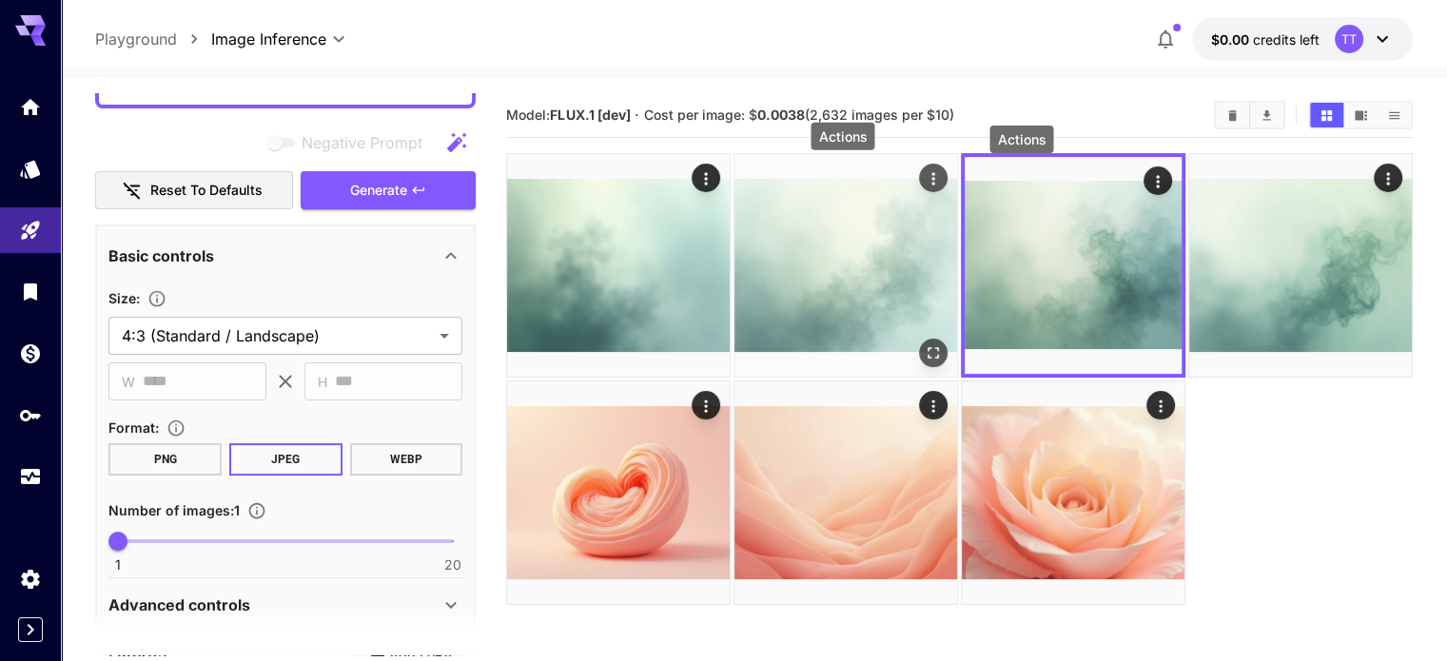
click at [923, 175] on icon "Actions" at bounding box center [932, 178] width 19 height 19
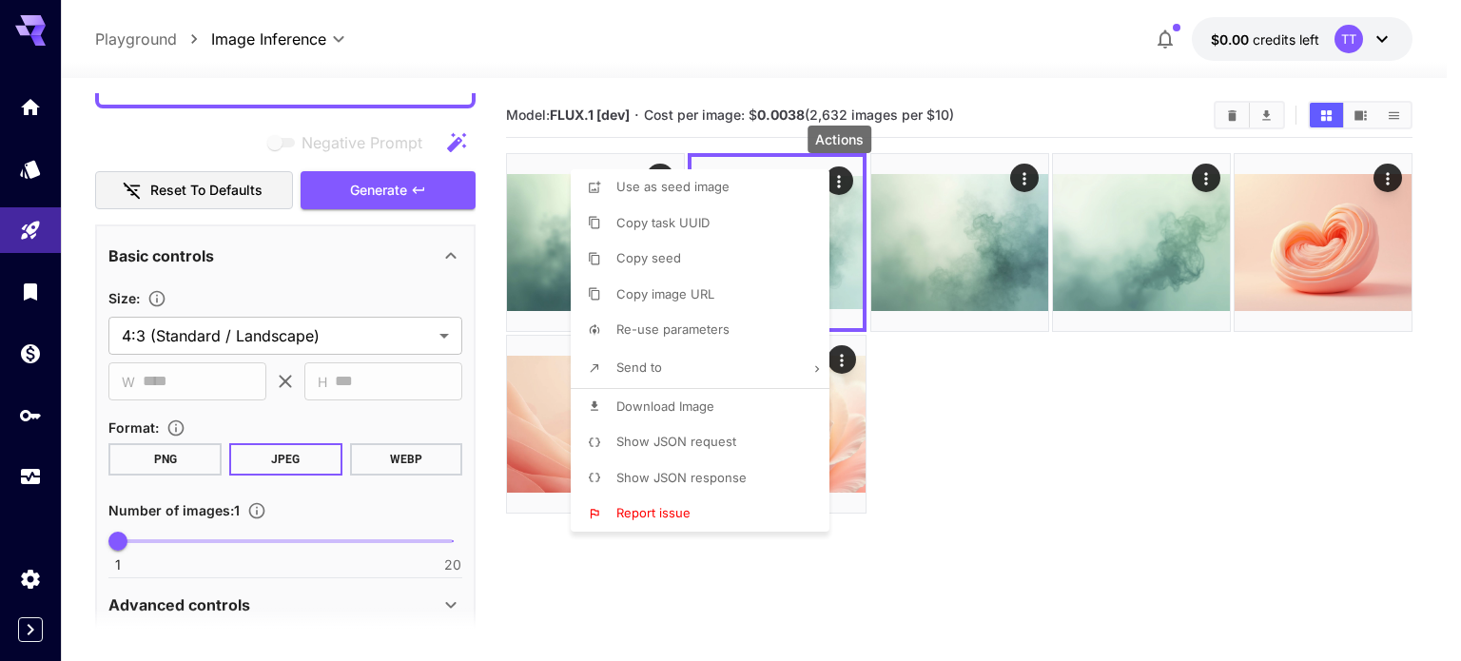
click at [696, 401] on span "Download Image" at bounding box center [665, 405] width 98 height 15
click at [661, 143] on div at bounding box center [730, 330] width 1461 height 661
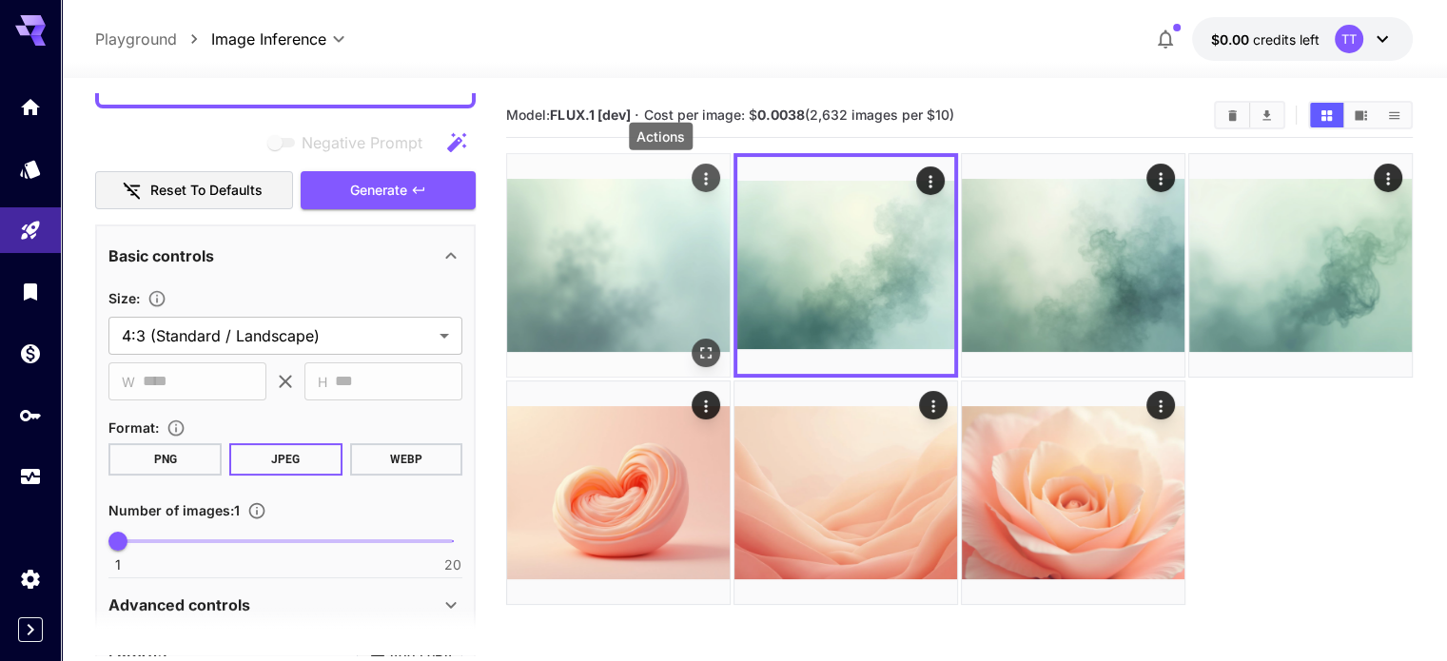
click at [696, 167] on div "Actions" at bounding box center [705, 177] width 19 height 23
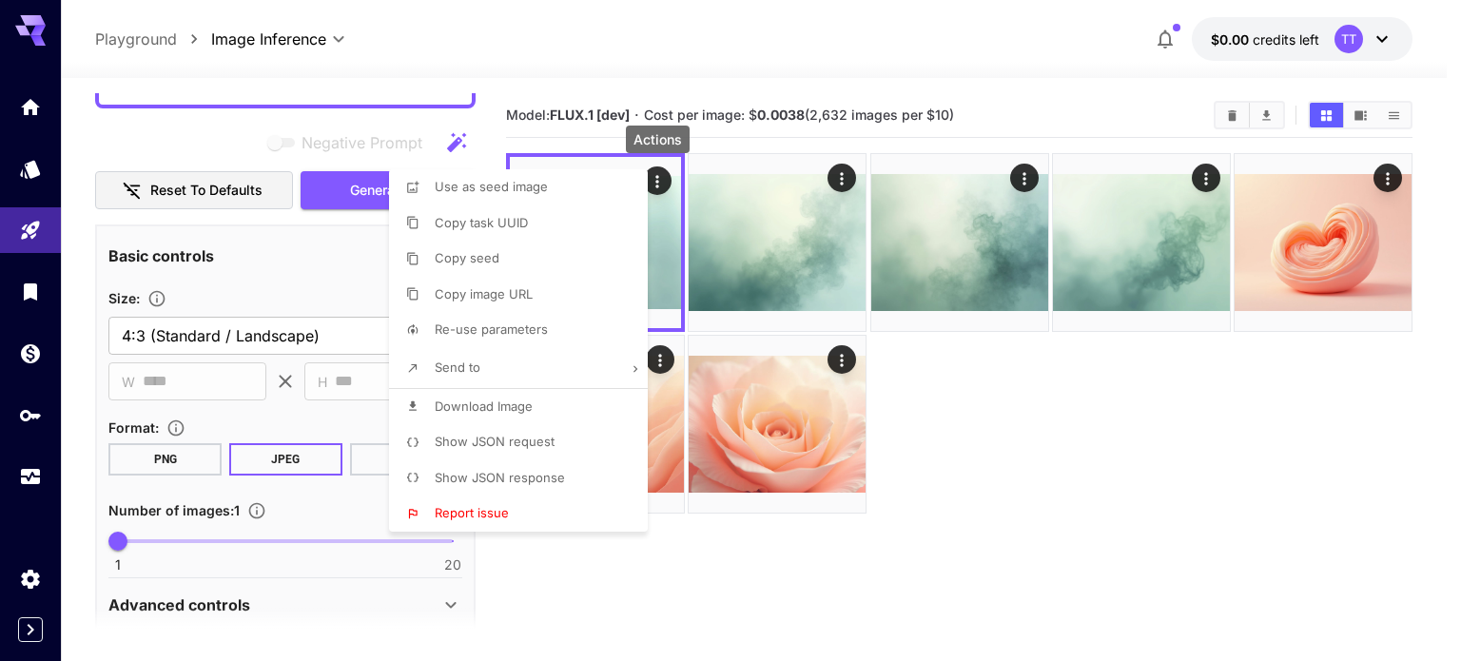
click at [495, 407] on span "Download Image" at bounding box center [484, 405] width 98 height 15
click at [978, 417] on div at bounding box center [730, 330] width 1461 height 661
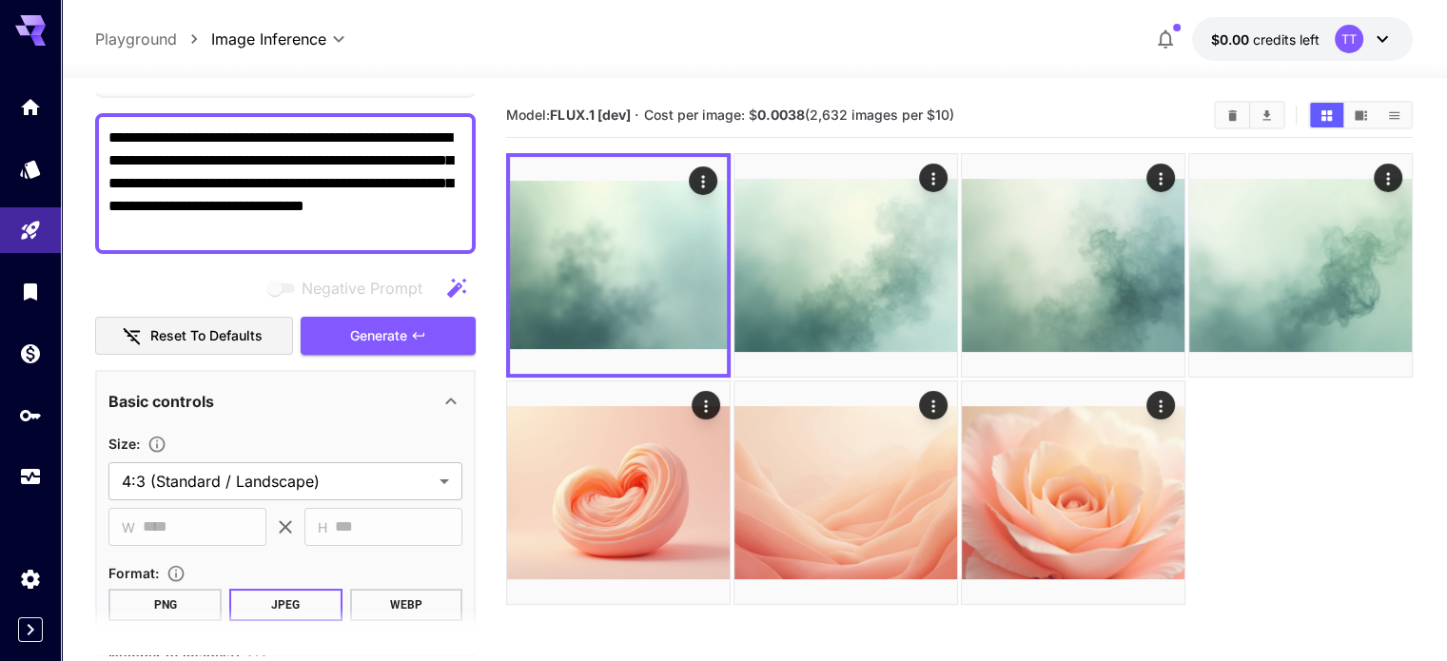
scroll to position [0, 0]
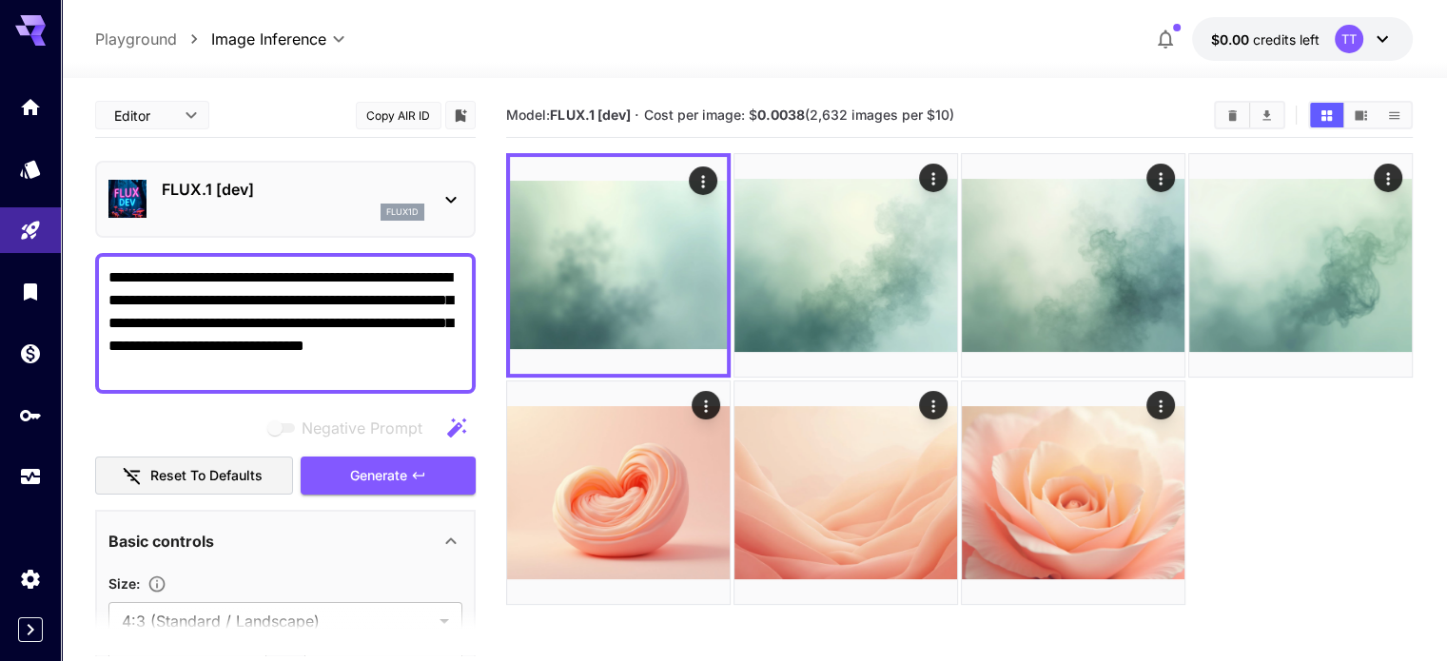
drag, startPoint x: 175, startPoint y: 356, endPoint x: 67, endPoint y: 248, distance: 152.7
click at [67, 248] on section "**********" at bounding box center [754, 444] width 1386 height 733
paste textarea
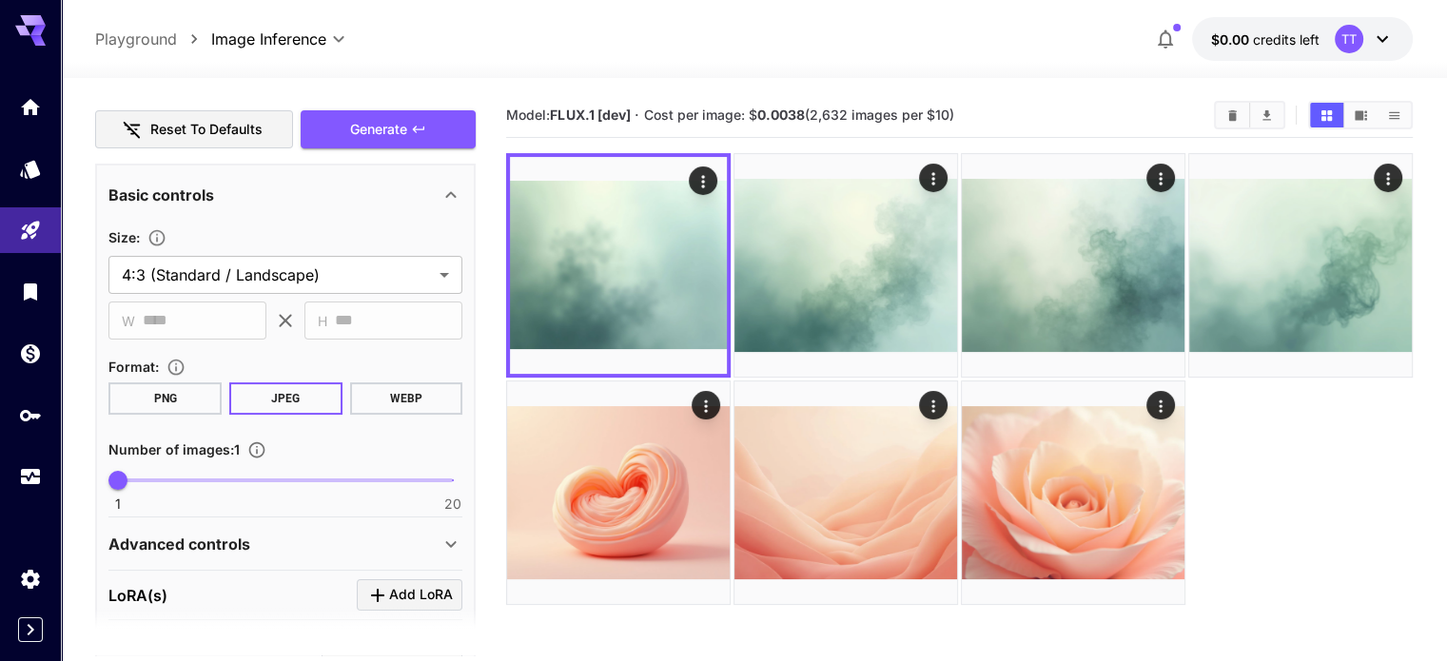
scroll to position [380, 0]
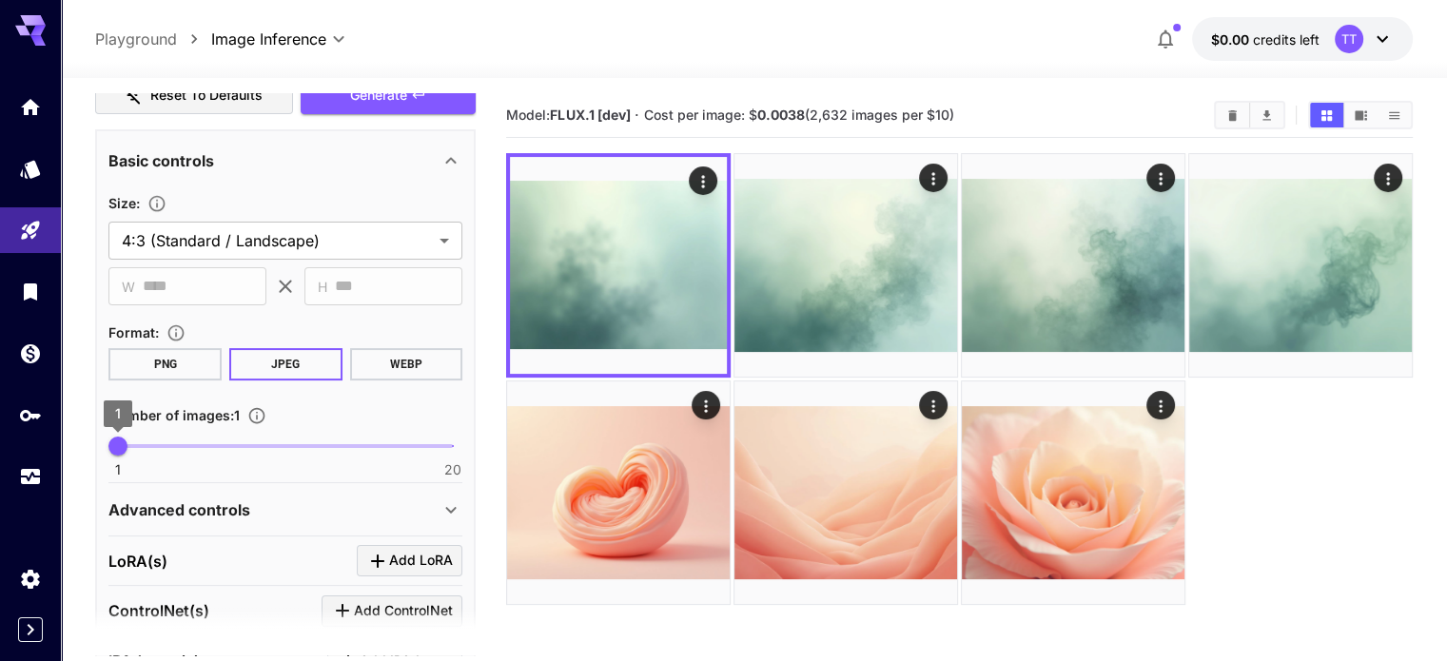
type textarea "**********"
type input "*"
drag, startPoint x: 118, startPoint y: 441, endPoint x: 164, endPoint y: 443, distance: 45.7
click at [164, 443] on span "4" at bounding box center [171, 446] width 19 height 19
click at [407, 106] on span "Generate" at bounding box center [378, 96] width 57 height 24
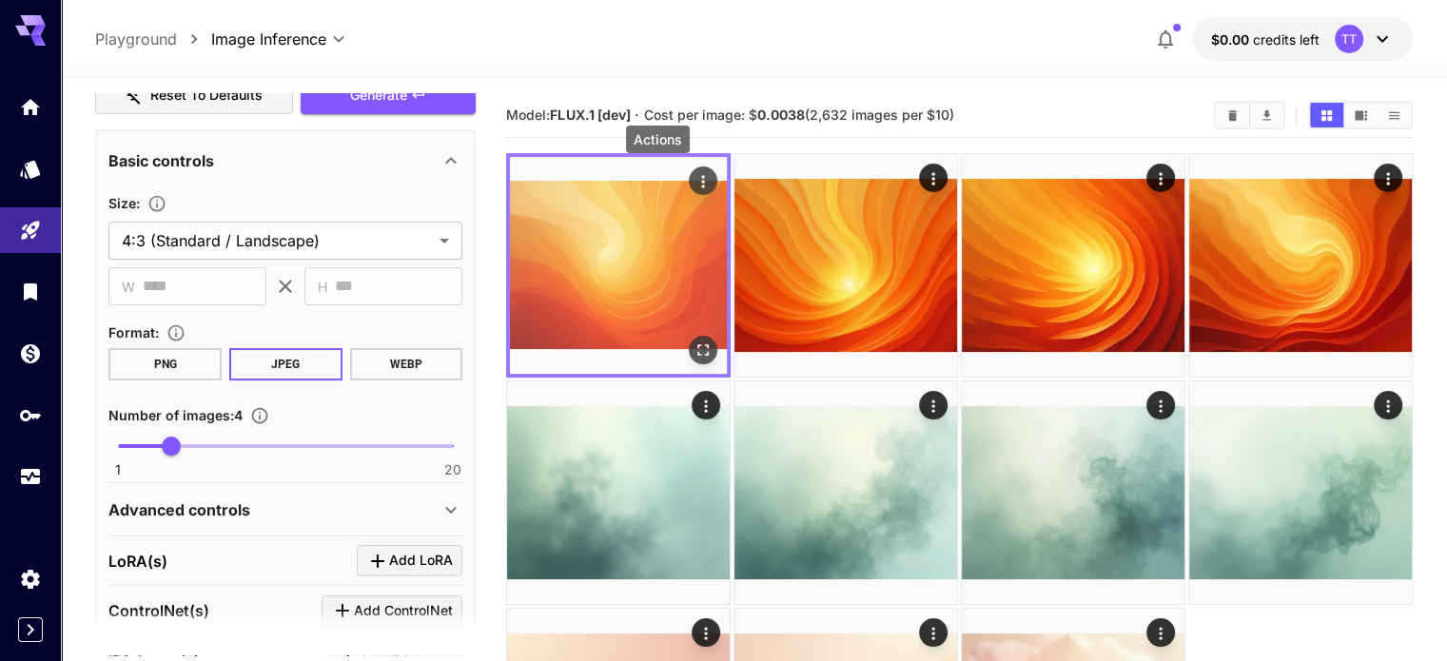
click at [693, 179] on icon "Actions" at bounding box center [702, 181] width 19 height 19
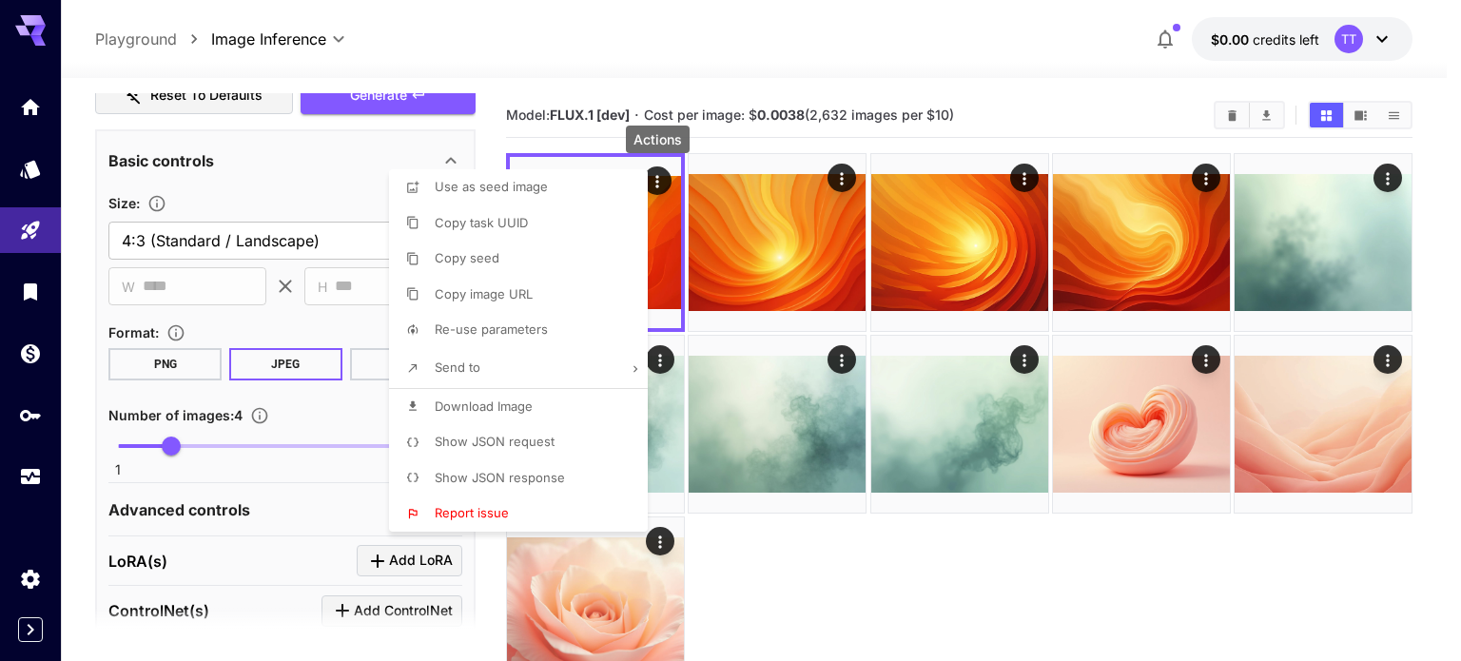
click at [494, 406] on span "Download Image" at bounding box center [484, 405] width 98 height 15
click at [839, 173] on div at bounding box center [730, 330] width 1461 height 661
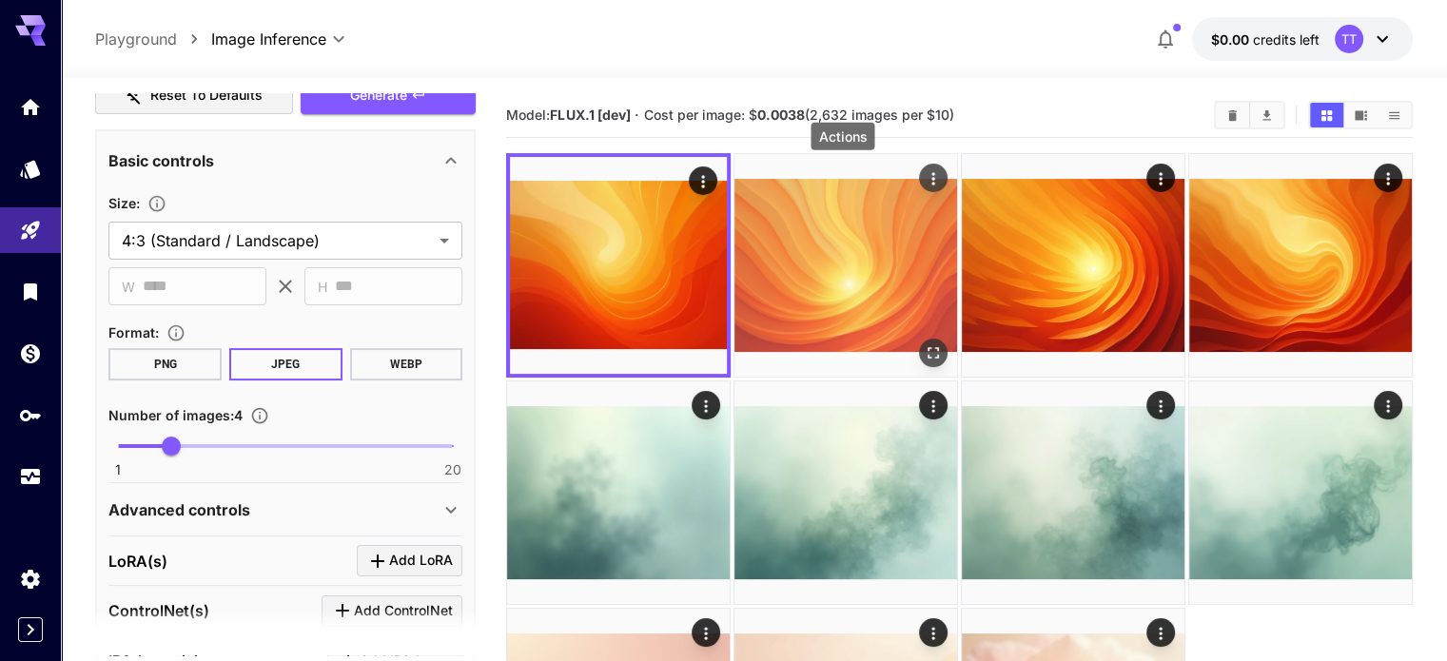
click at [923, 180] on icon "Actions" at bounding box center [932, 178] width 19 height 19
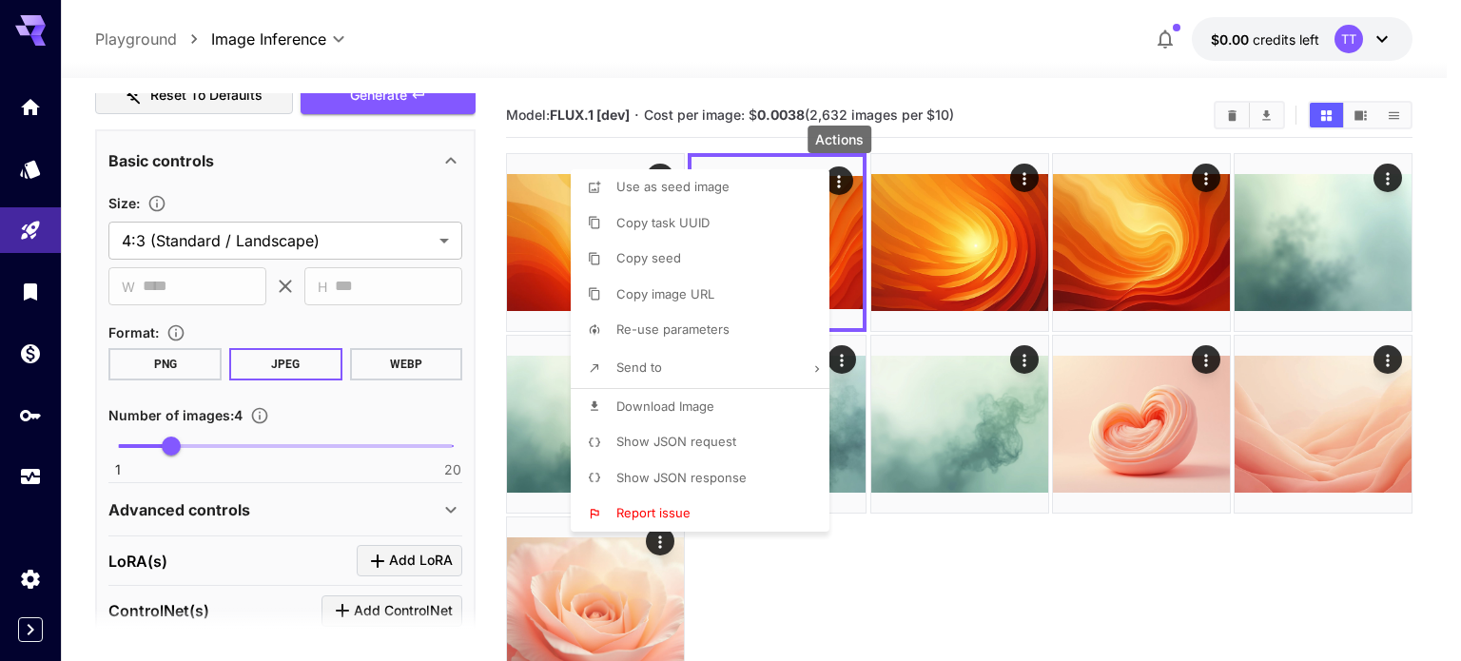
click at [672, 410] on span "Download Image" at bounding box center [665, 405] width 98 height 15
click at [1025, 179] on div at bounding box center [730, 330] width 1461 height 661
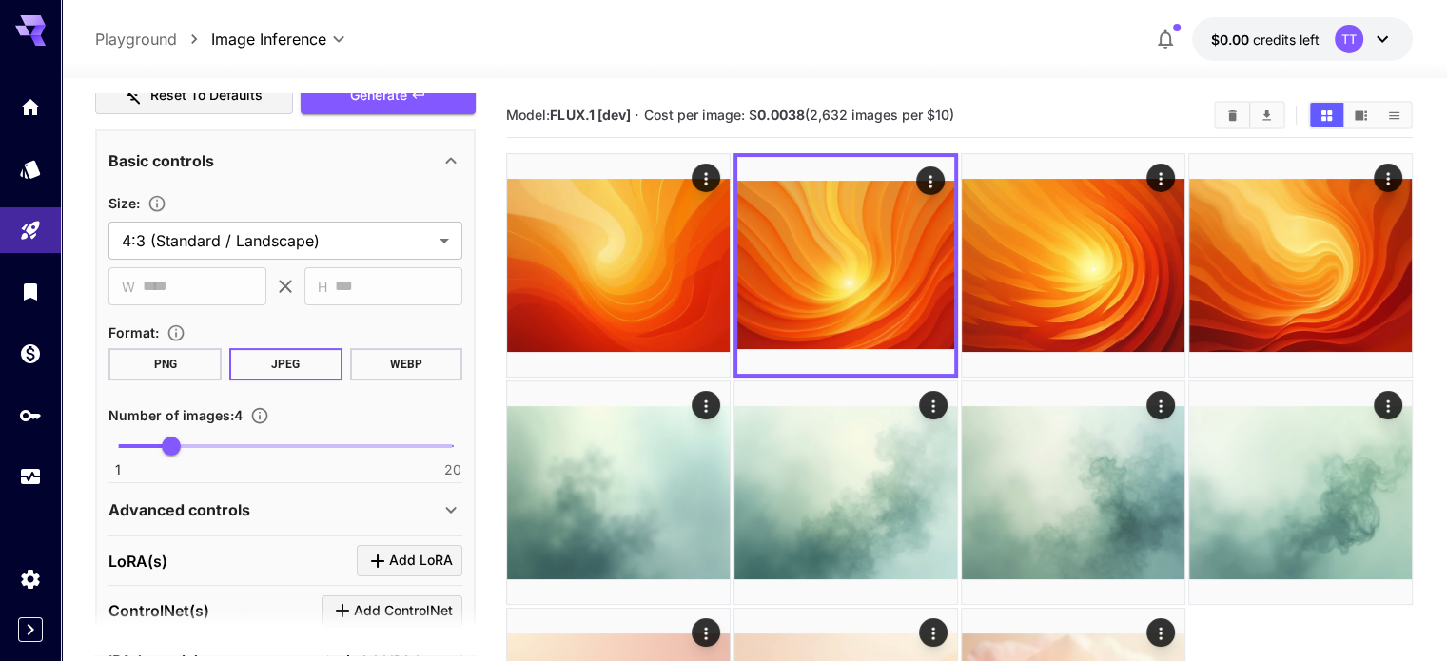
click at [1151, 179] on icon "Actions" at bounding box center [1160, 178] width 19 height 19
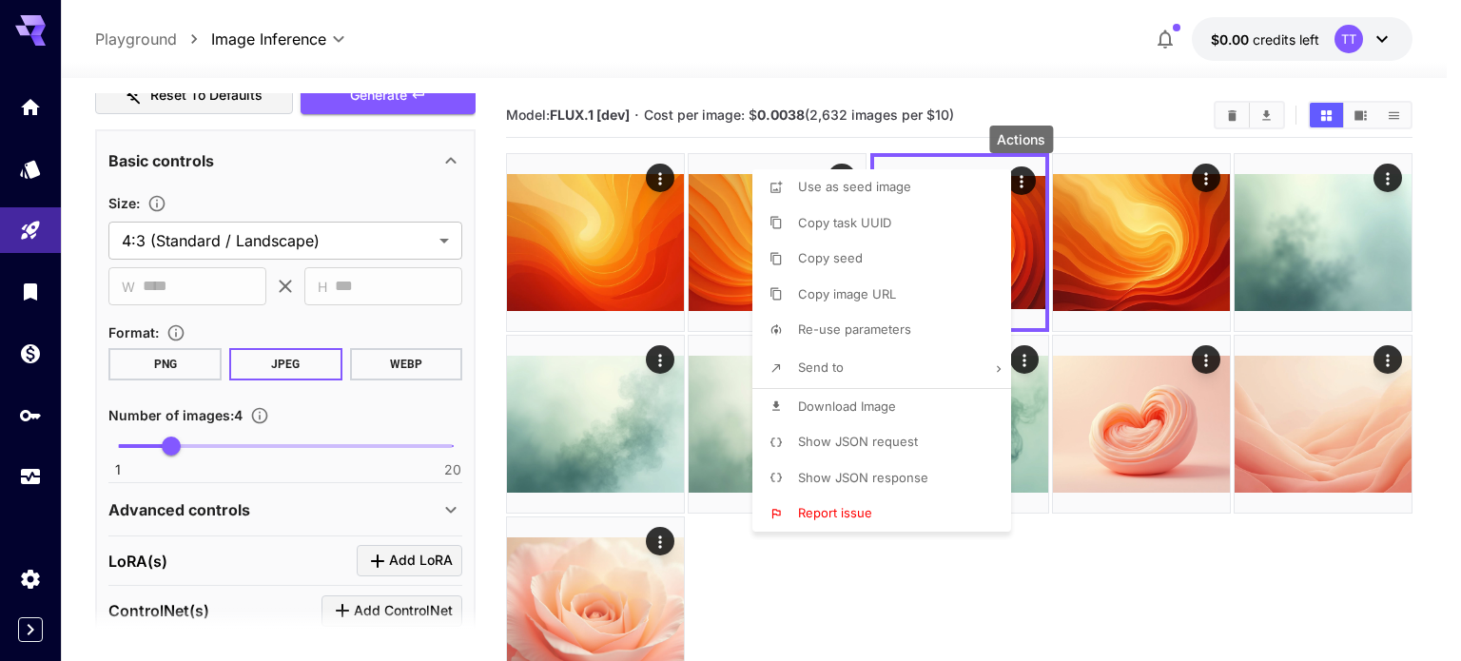
click at [871, 402] on span "Download Image" at bounding box center [847, 405] width 98 height 15
click at [1204, 178] on div at bounding box center [730, 330] width 1461 height 661
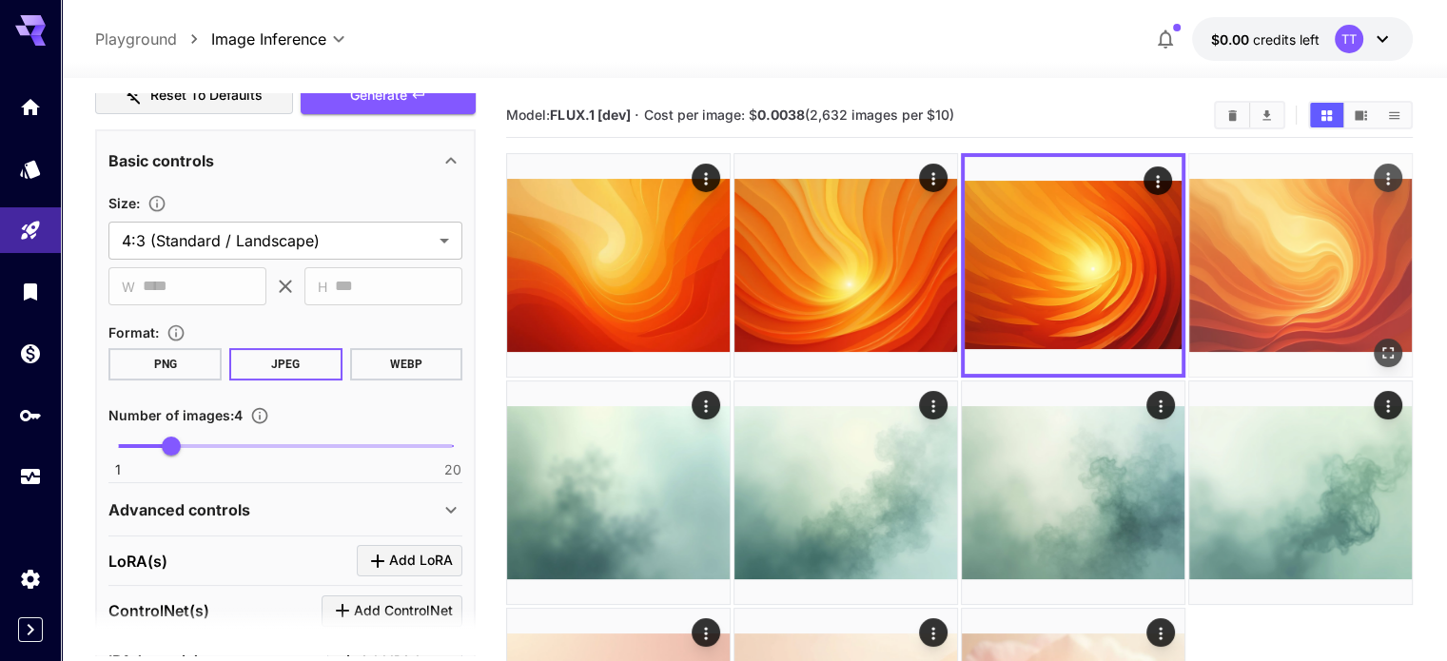
click at [1378, 180] on icon "Actions" at bounding box center [1387, 178] width 19 height 19
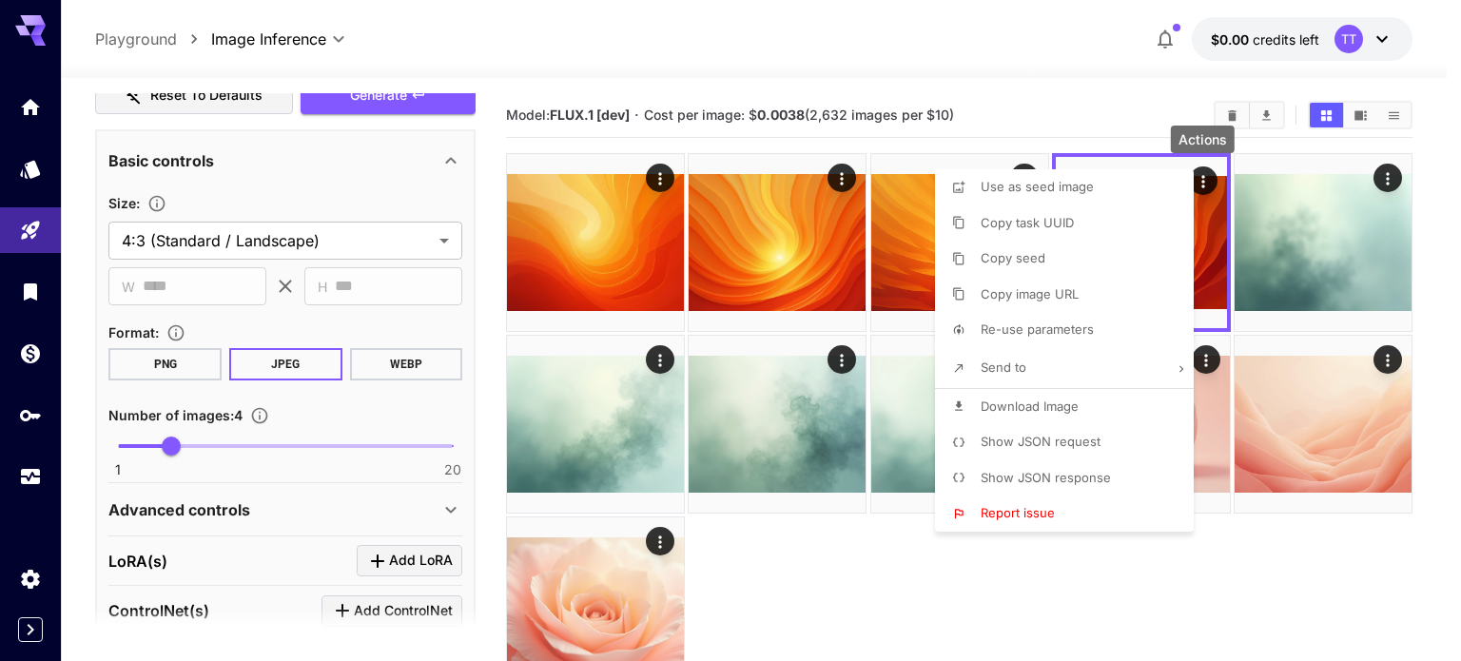
click at [1021, 413] on span "Download Image" at bounding box center [1030, 405] width 98 height 15
click at [486, 159] on div at bounding box center [730, 330] width 1461 height 661
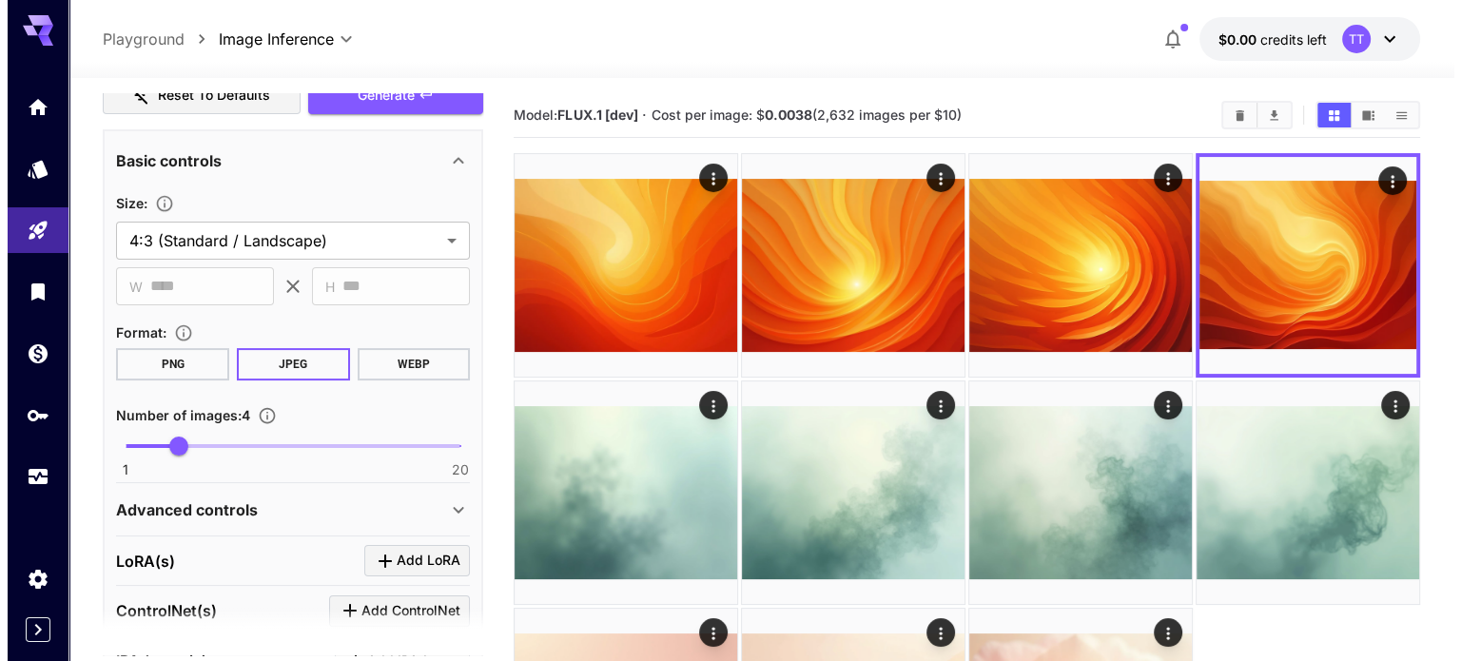
scroll to position [0, 0]
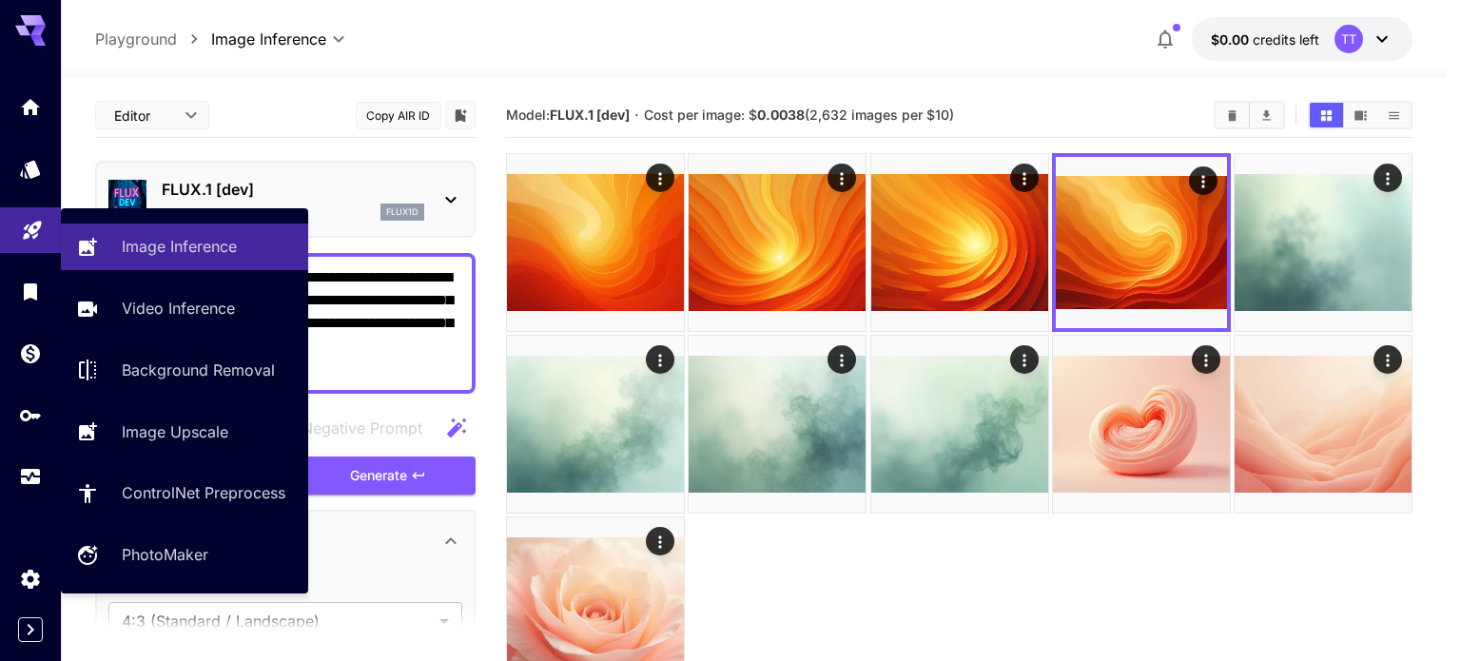
drag, startPoint x: 205, startPoint y: 369, endPoint x: 27, endPoint y: 239, distance: 221.2
click at [27, 239] on div "**********" at bounding box center [723, 405] width 1447 height 811
paste textarea "*"
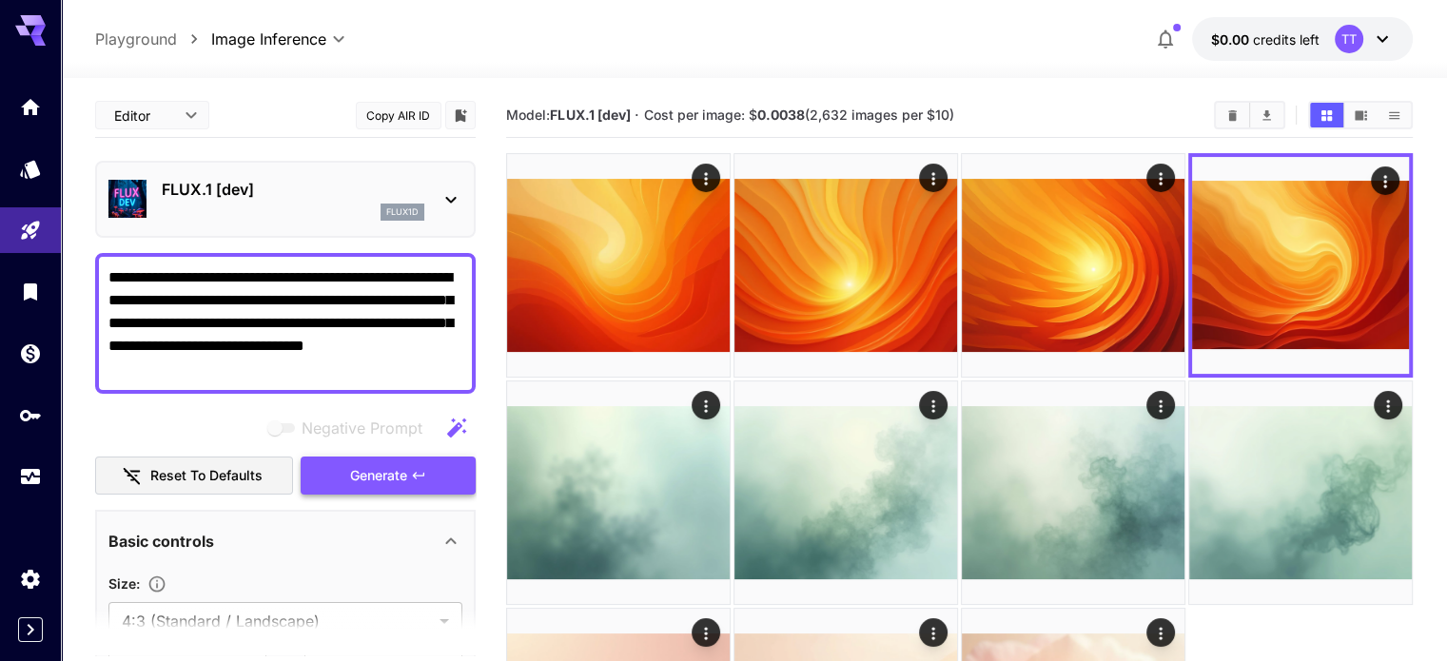
type textarea "**********"
click at [399, 484] on span "Generate" at bounding box center [378, 476] width 57 height 24
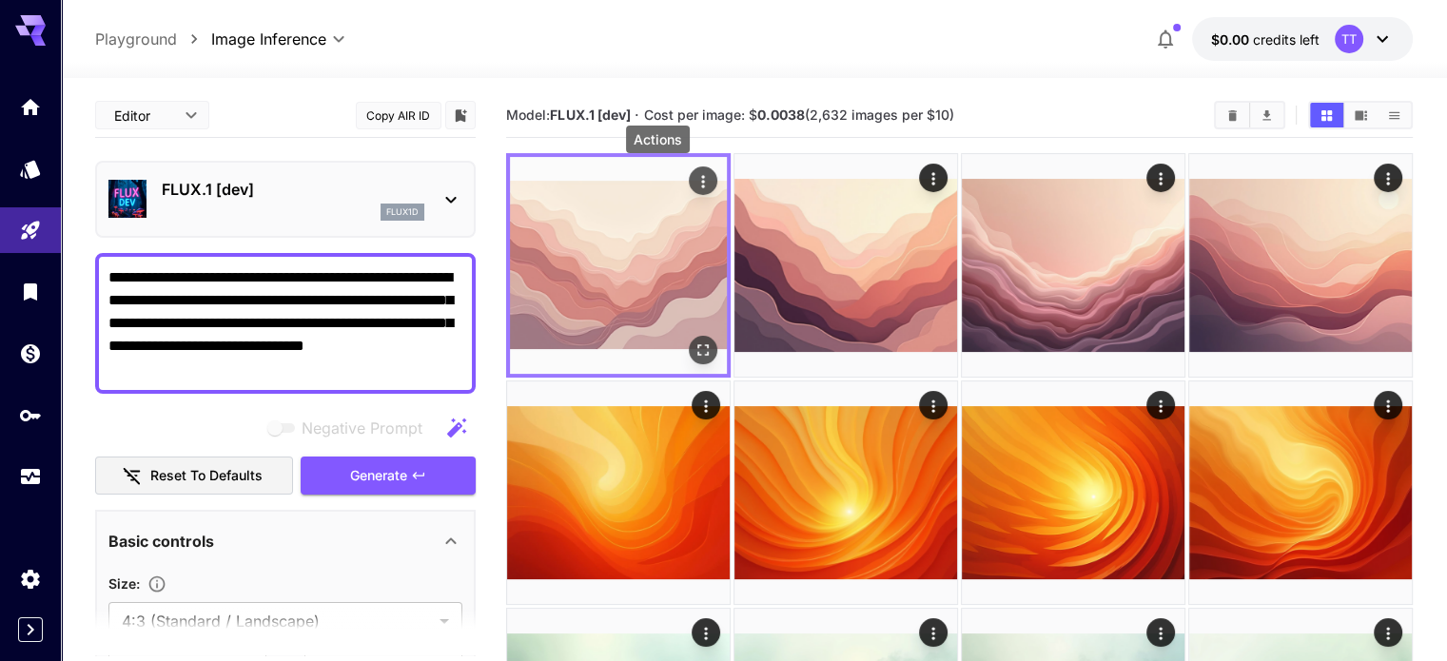
click at [693, 178] on icon "Actions" at bounding box center [702, 181] width 19 height 19
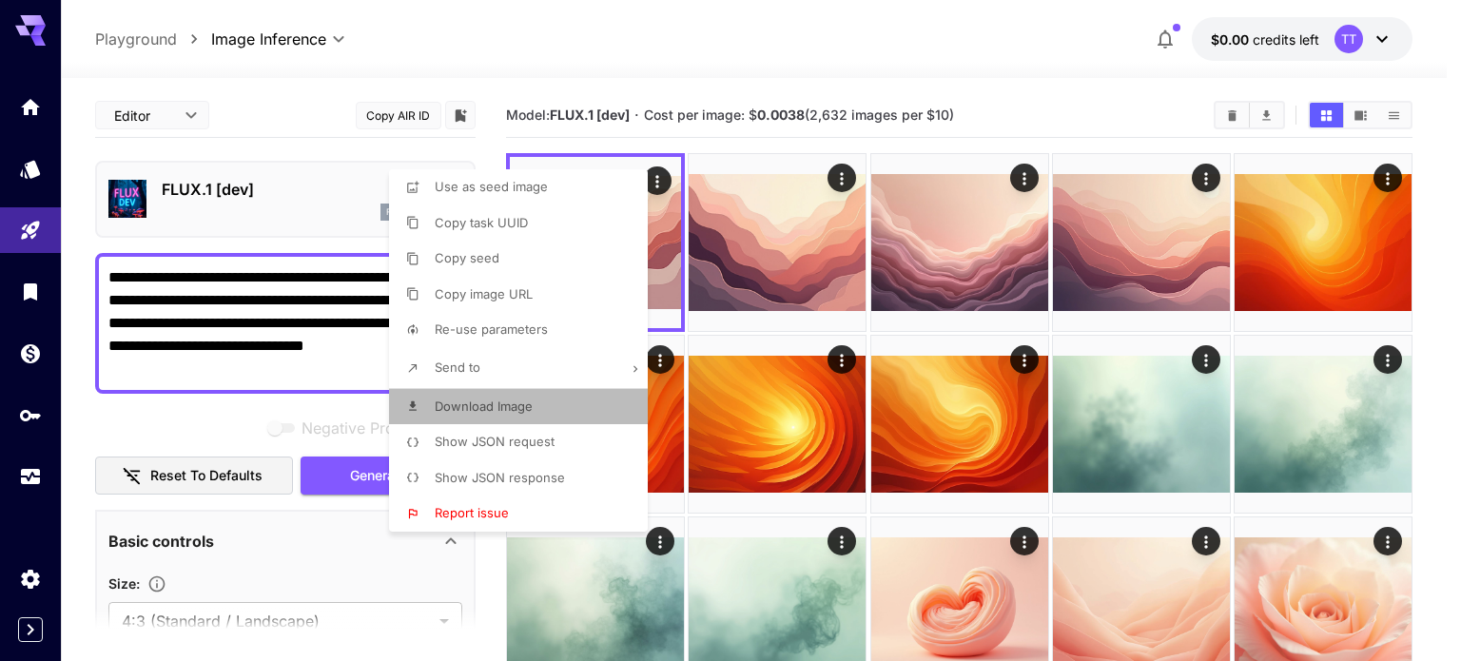
click at [517, 407] on span "Download Image" at bounding box center [484, 405] width 98 height 15
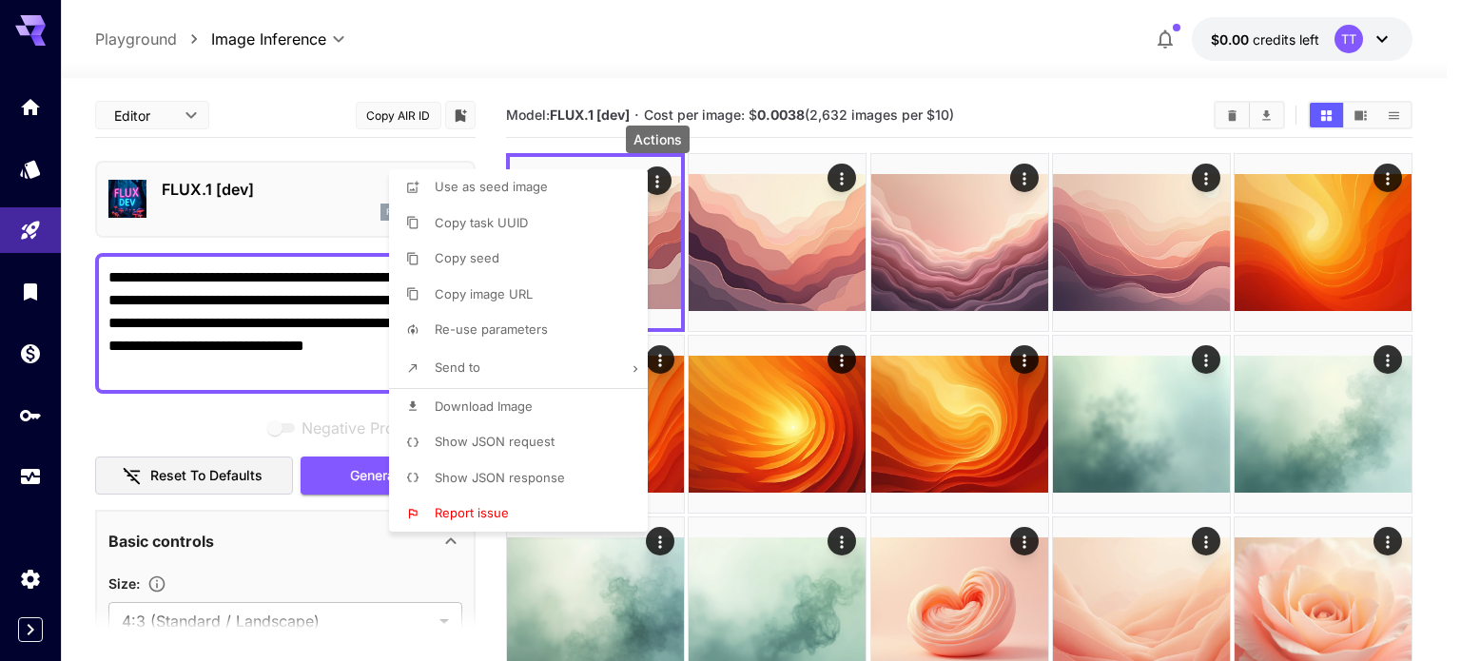
click at [837, 181] on div at bounding box center [730, 330] width 1461 height 661
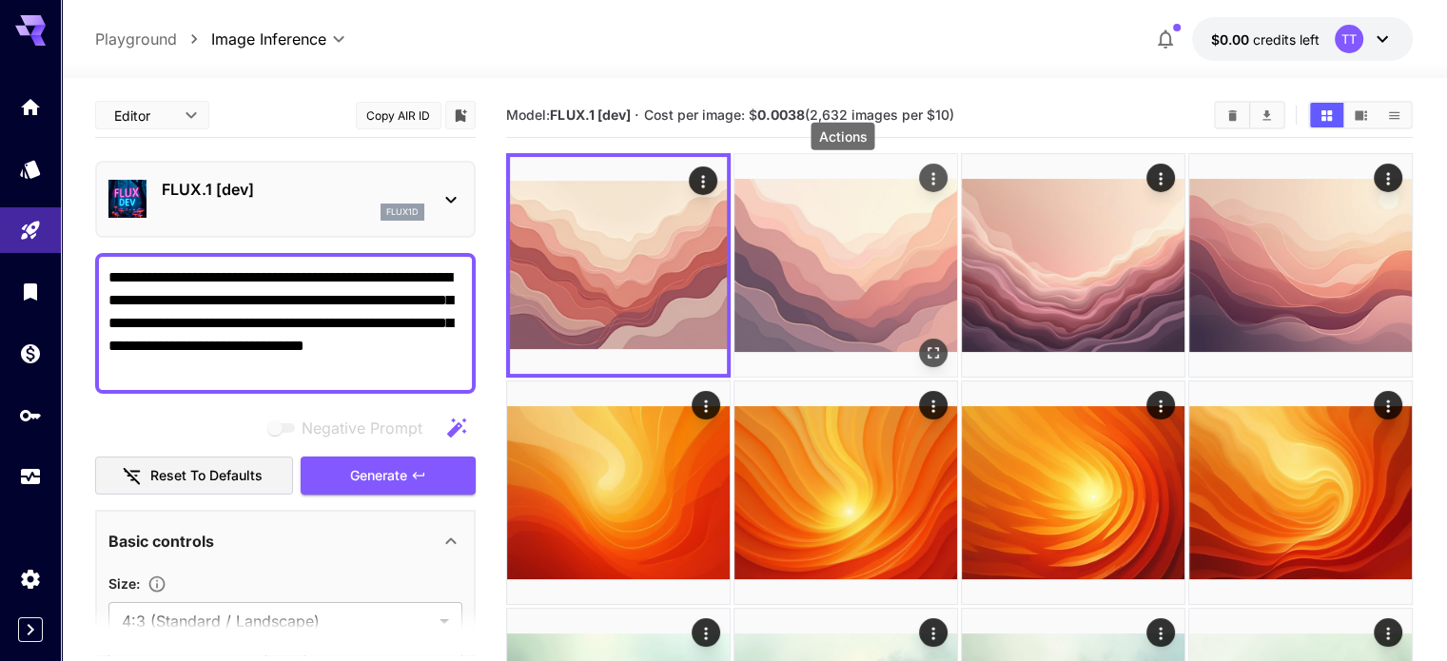
click at [923, 180] on icon "Actions" at bounding box center [932, 178] width 19 height 19
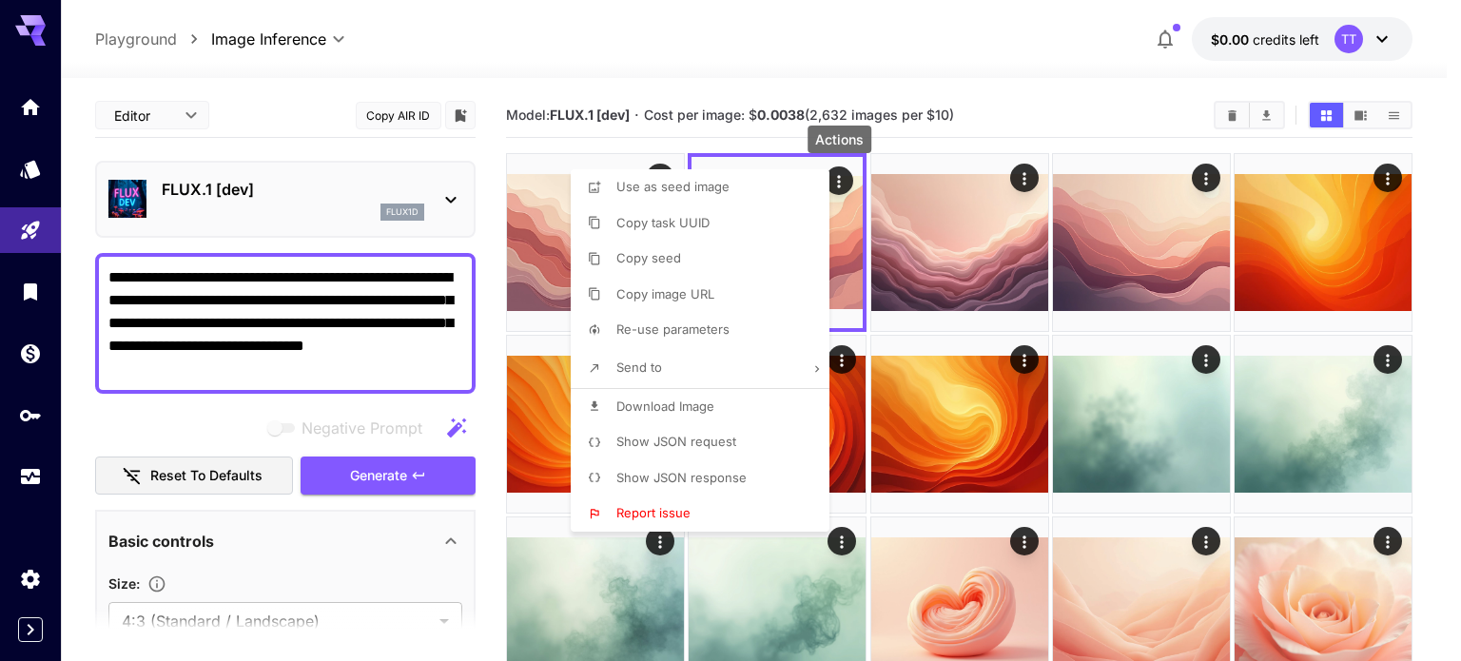
click at [696, 410] on span "Download Image" at bounding box center [665, 405] width 98 height 15
click at [1021, 177] on div at bounding box center [730, 330] width 1461 height 661
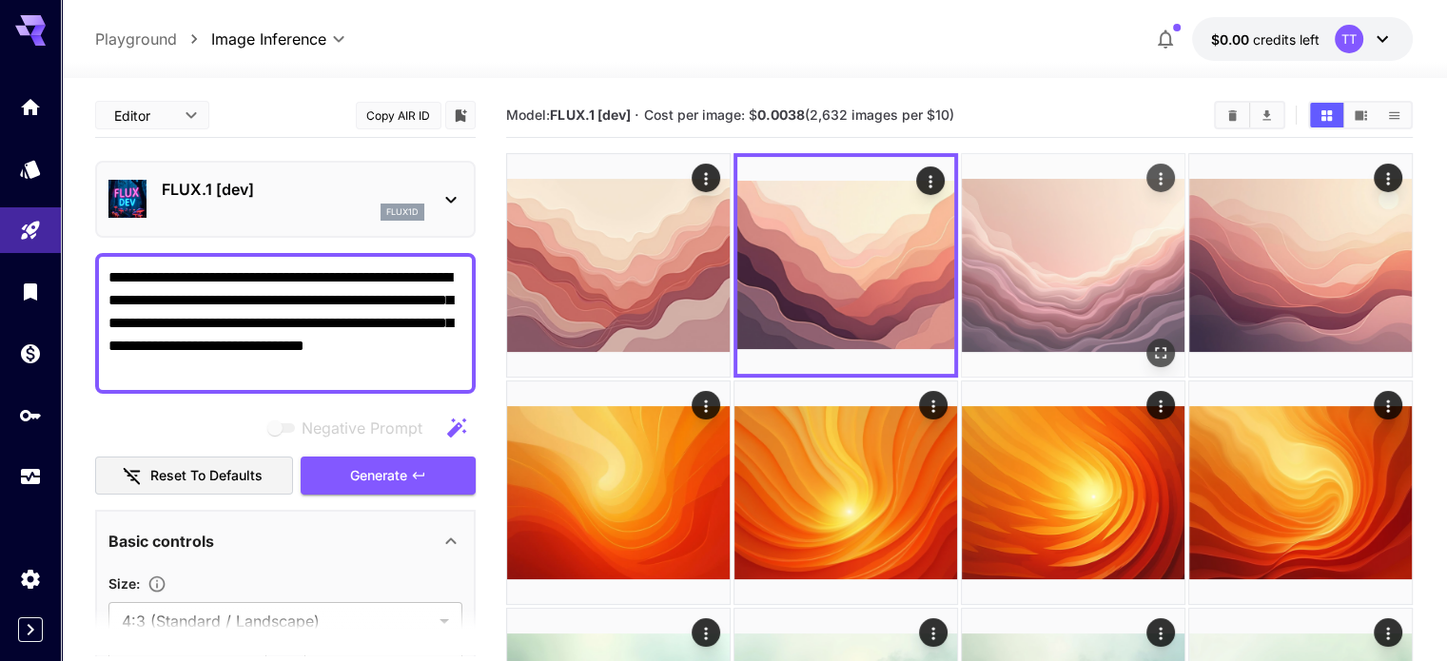
click at [1151, 180] on icon "Actions" at bounding box center [1160, 178] width 19 height 19
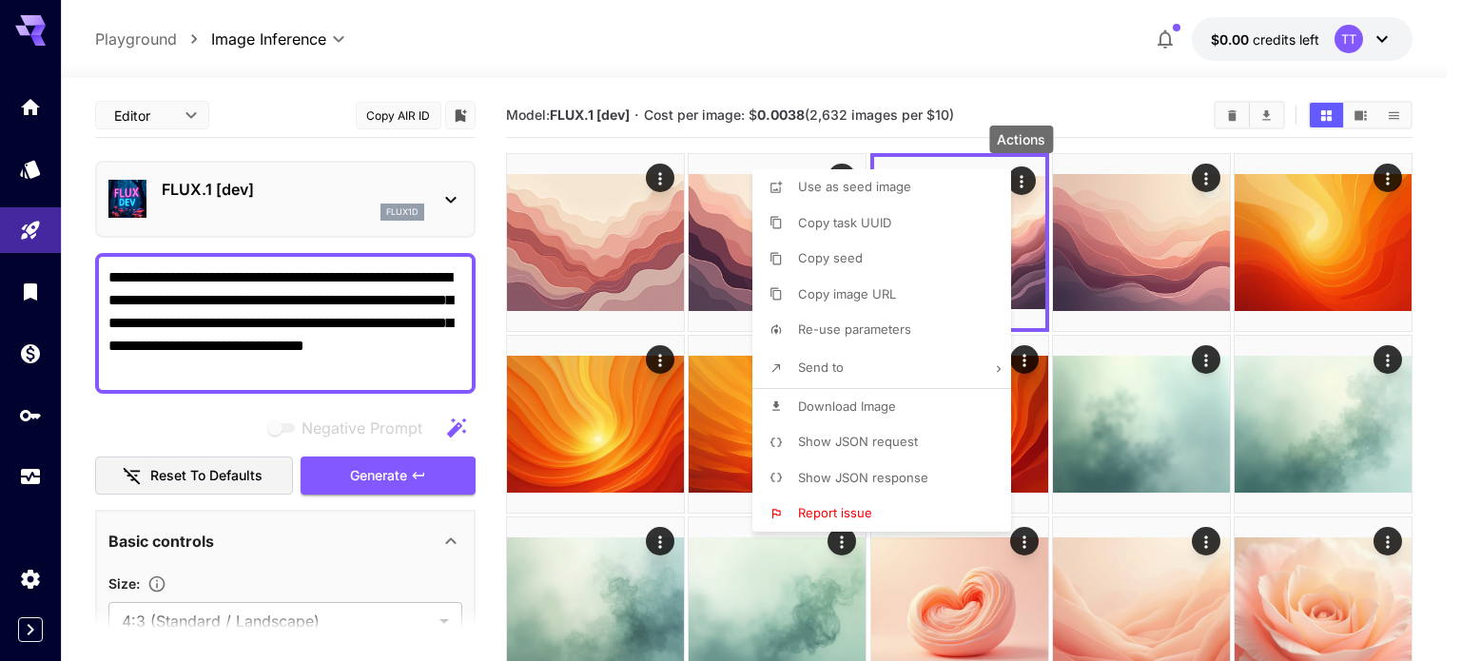
click at [855, 410] on span "Download Image" at bounding box center [847, 405] width 98 height 15
click at [1196, 180] on div at bounding box center [730, 330] width 1461 height 661
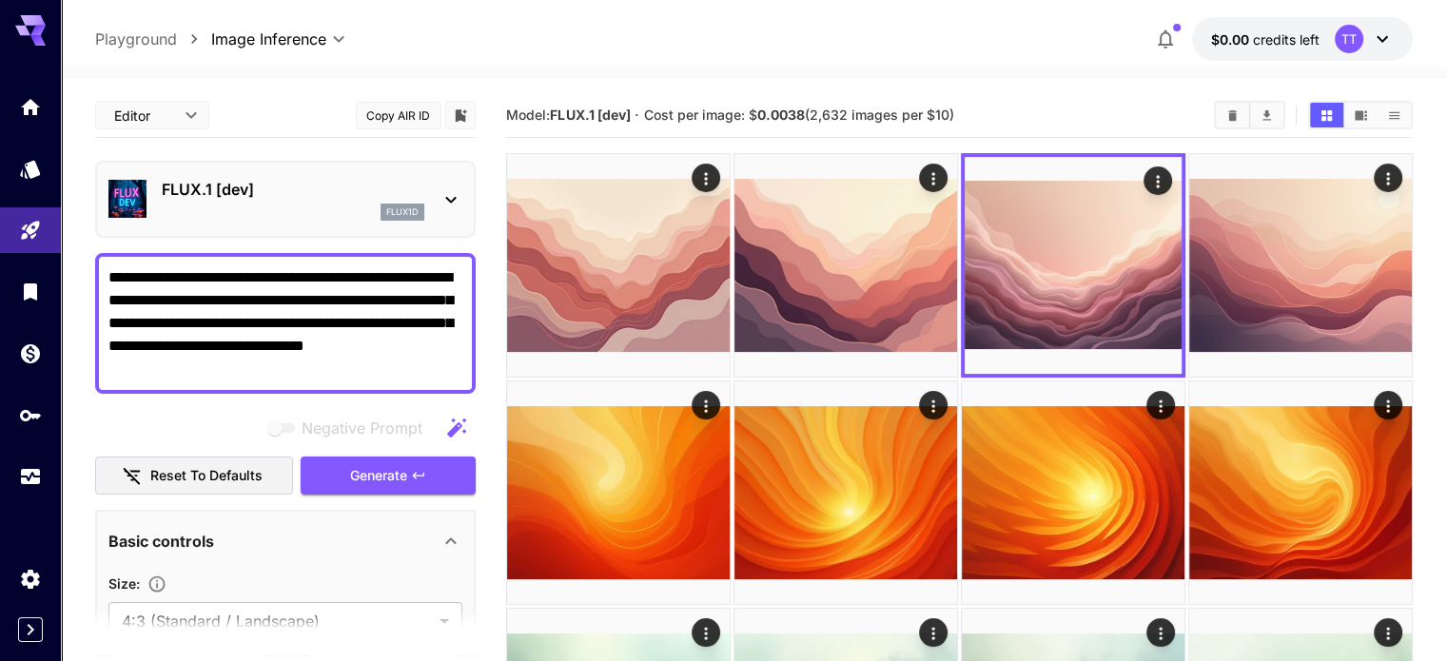
click at [1378, 180] on icon "Actions" at bounding box center [1387, 178] width 19 height 19
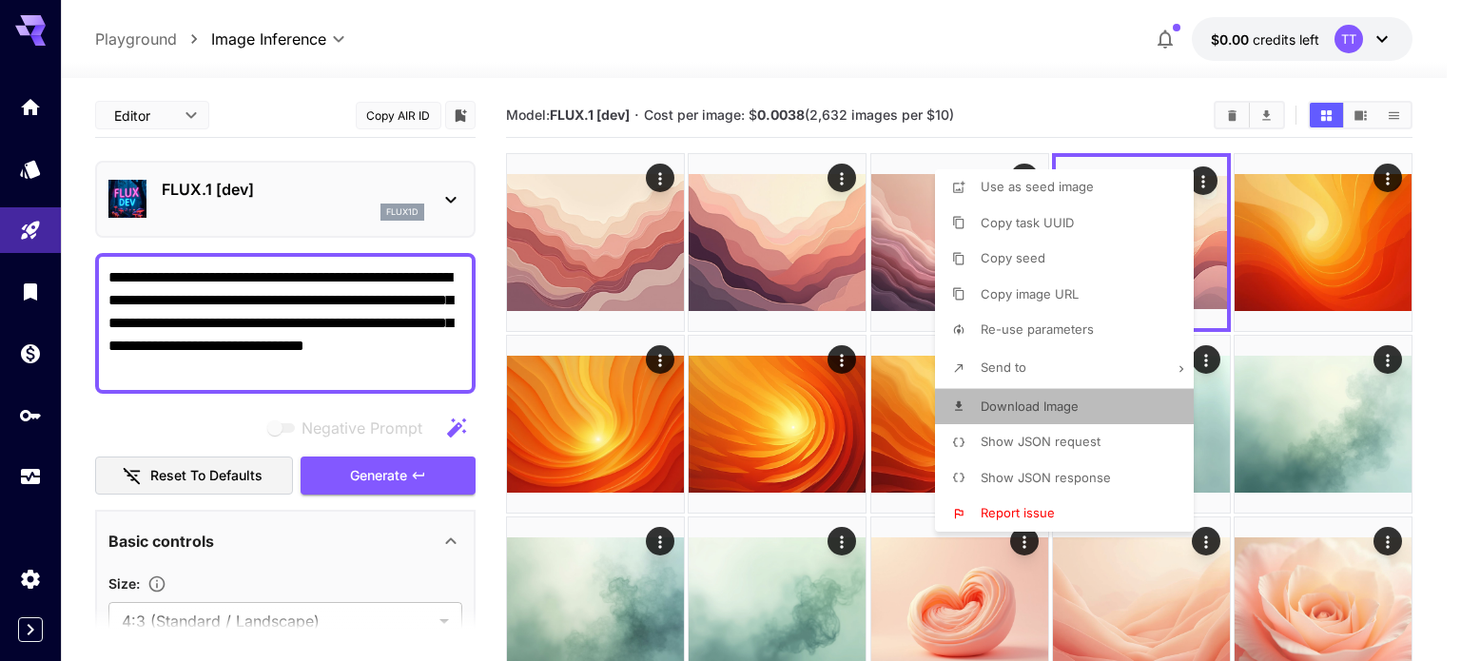
click at [1003, 403] on span "Download Image" at bounding box center [1030, 405] width 98 height 15
